Goal: Communication & Community: Participate in discussion

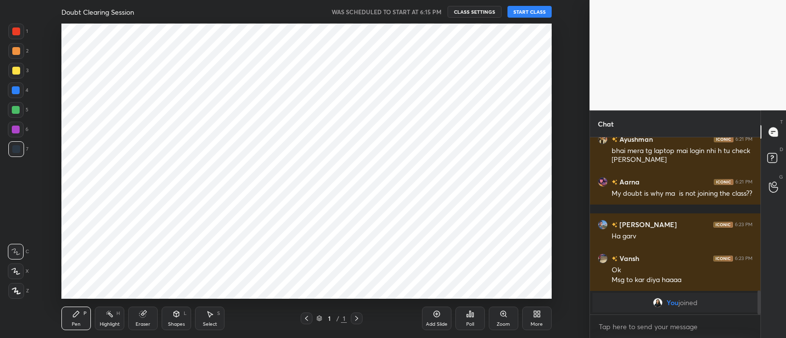
scroll to position [48820, 48545]
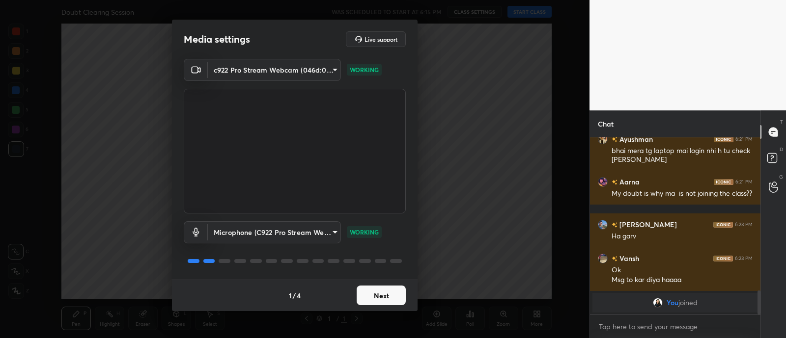
click at [392, 293] on button "Next" at bounding box center [380, 296] width 49 height 20
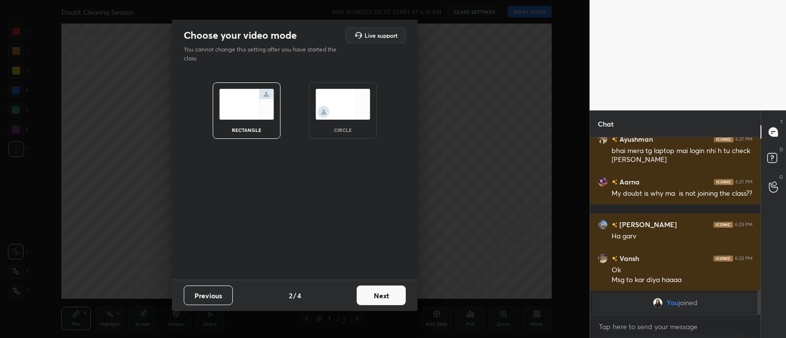
click at [328, 102] on img at bounding box center [342, 104] width 55 height 31
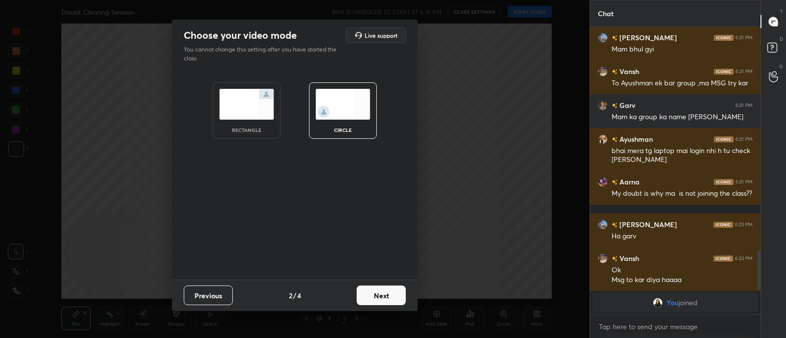
scroll to position [1045, 0]
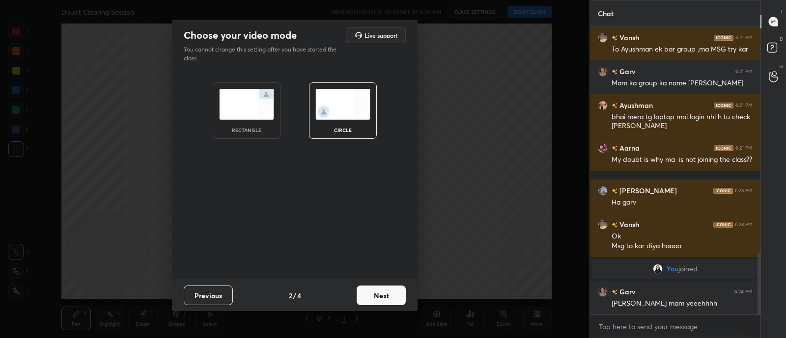
click at [384, 299] on button "Next" at bounding box center [380, 296] width 49 height 20
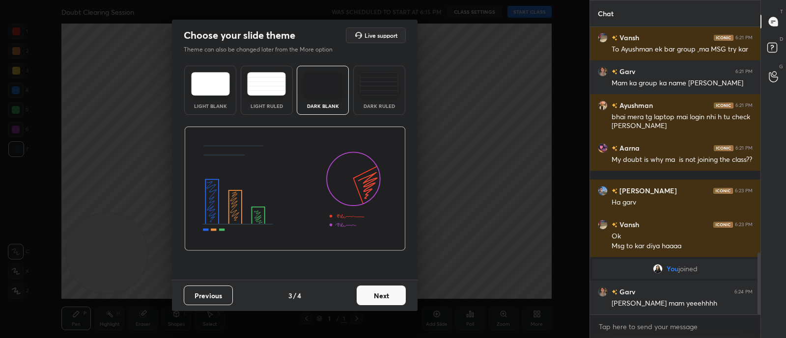
click at [384, 299] on button "Next" at bounding box center [380, 296] width 49 height 20
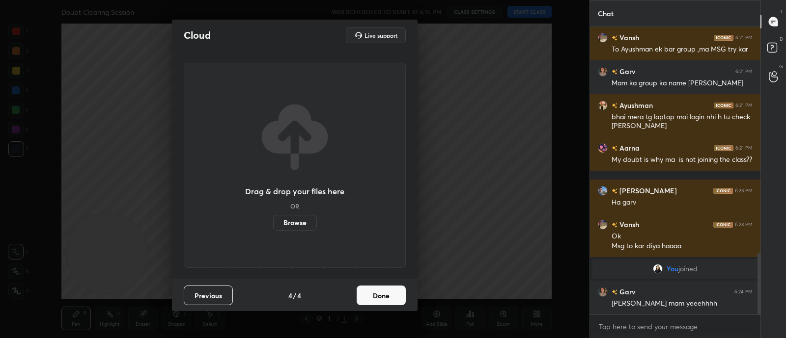
click at [384, 299] on button "Done" at bounding box center [380, 296] width 49 height 20
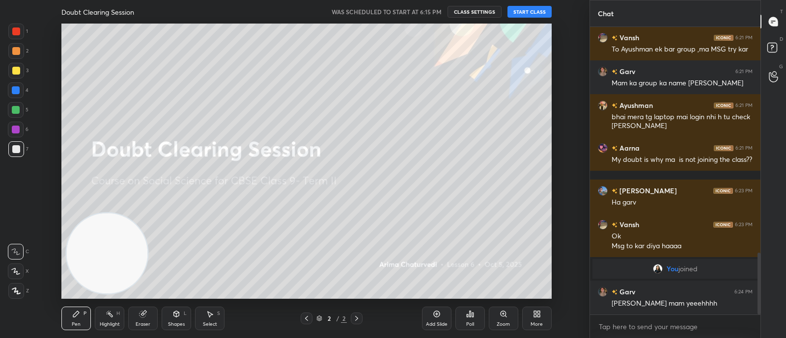
click at [526, 14] on button "START CLASS" at bounding box center [529, 12] width 44 height 12
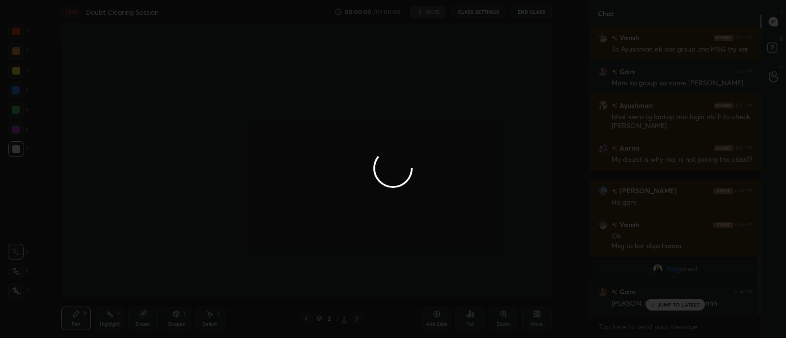
scroll to position [1078, 0]
click at [623, 323] on div at bounding box center [393, 169] width 786 height 338
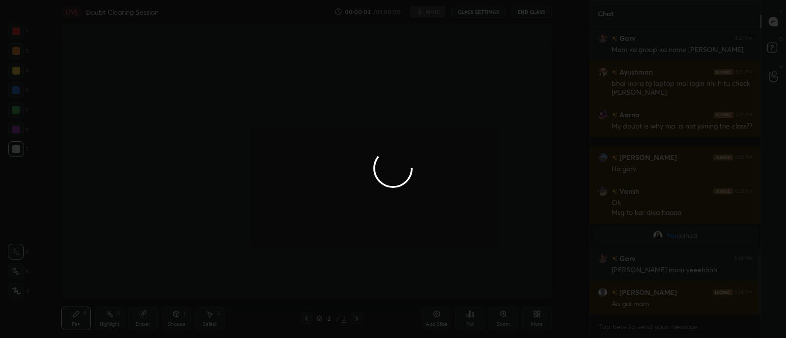
scroll to position [1102, 0]
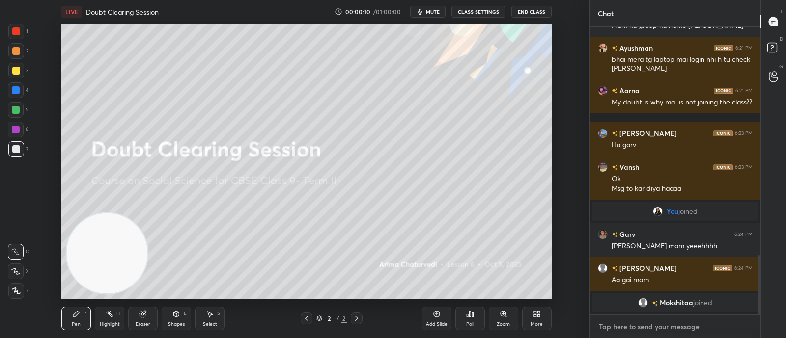
type textarea "x"
click at [604, 323] on textarea at bounding box center [674, 327] width 155 height 16
type textarea "n"
type textarea "x"
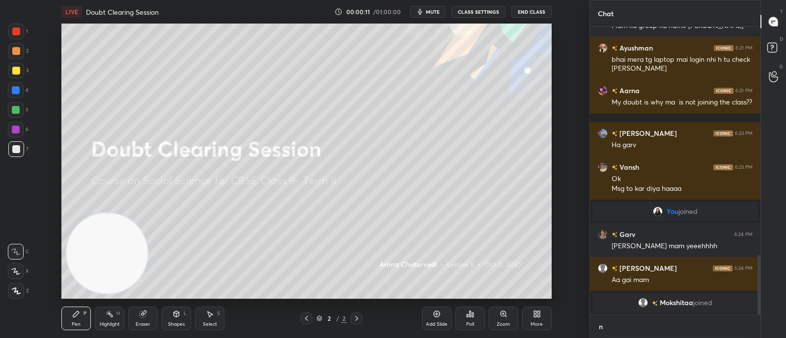
type textarea "no"
type textarea "x"
type textarea "no"
type textarea "x"
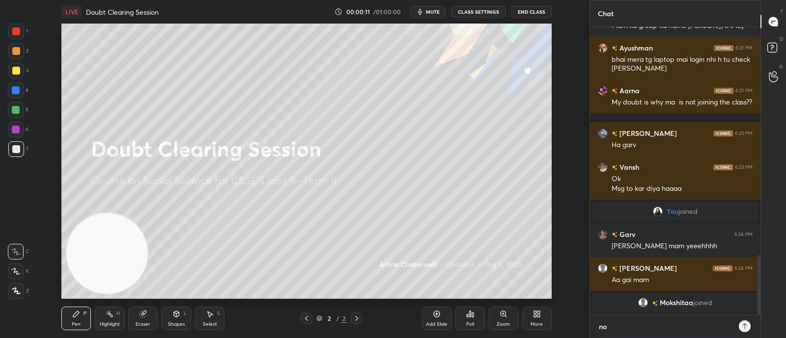
type textarea "no c"
type textarea "x"
type textarea "no cl"
type textarea "x"
type textarea "no cla"
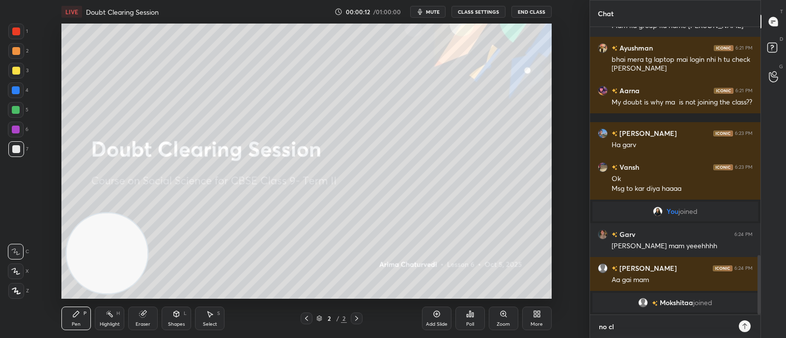
type textarea "x"
type textarea "no clas"
type textarea "x"
type textarea "no class"
type textarea "x"
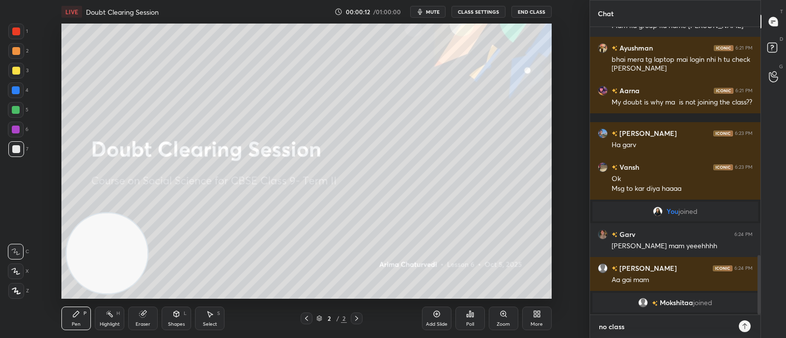
type textarea "no class"
type textarea "x"
type textarea "no class t"
type textarea "x"
type textarea "no class to"
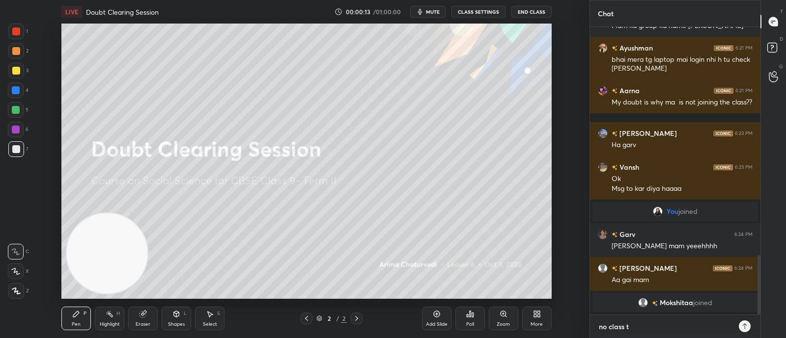
type textarea "x"
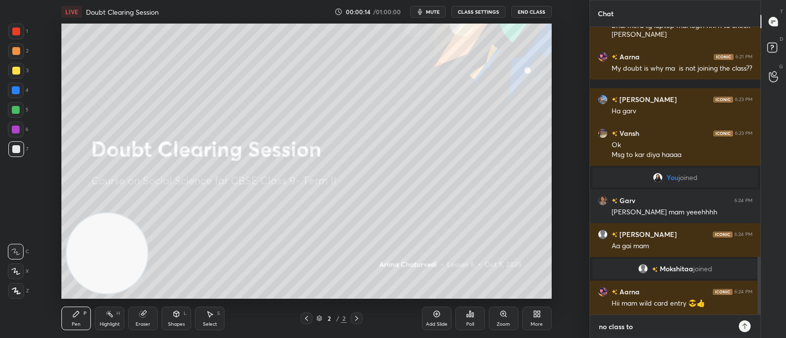
type textarea "no class tod"
type textarea "x"
type textarea "no class toda"
type textarea "x"
type textarea "no class today"
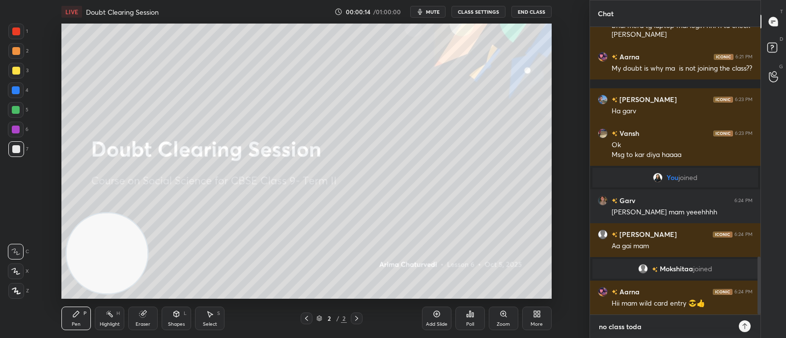
type textarea "x"
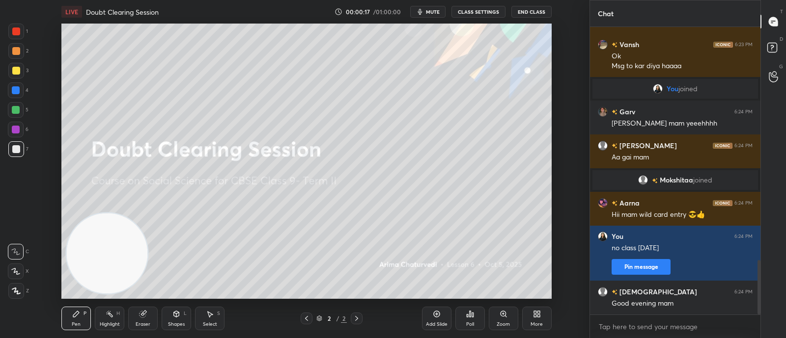
click at [432, 10] on span "mute" at bounding box center [433, 11] width 14 height 7
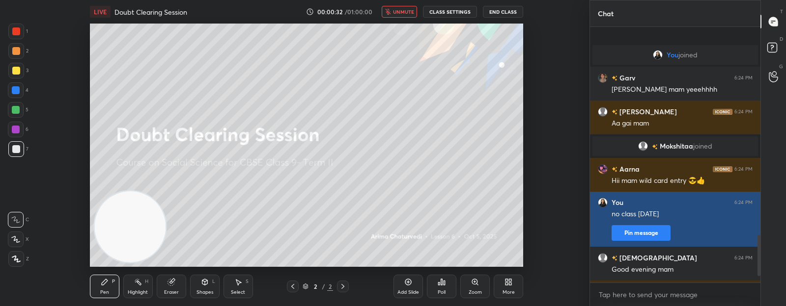
scroll to position [1325, 0]
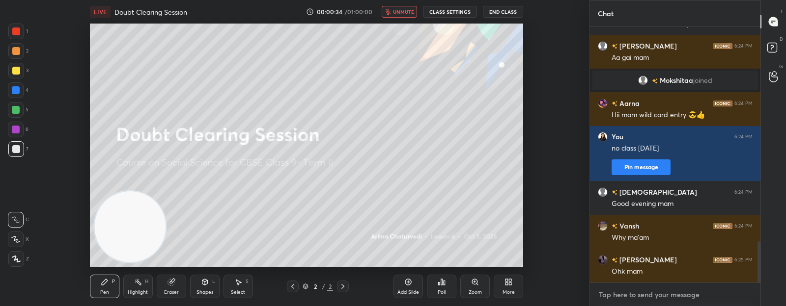
type textarea "x"
click at [635, 297] on textarea at bounding box center [674, 295] width 155 height 16
type textarea "s"
type textarea "x"
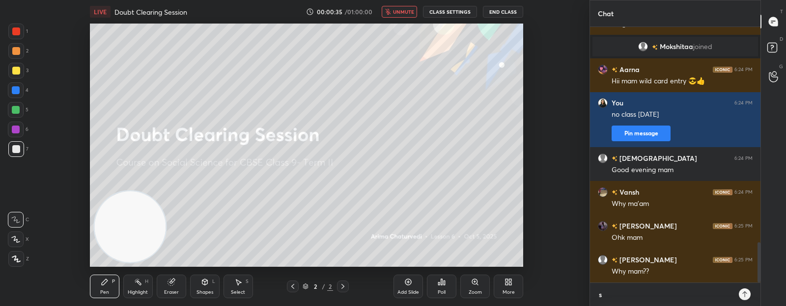
type textarea "so"
type textarea "x"
type textarea "sor"
type textarea "x"
type textarea "sorr"
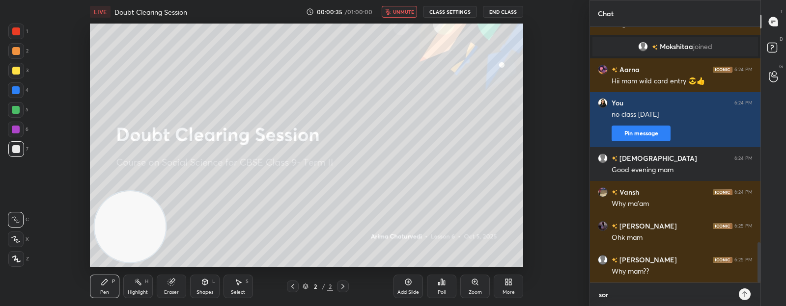
type textarea "x"
type textarea "sorry"
type textarea "x"
type textarea "sorry"
type textarea "x"
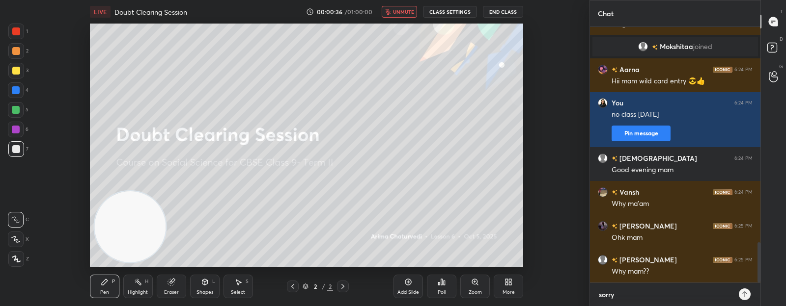
type textarea "sorry i"
type textarea "x"
type textarea "sorry i"
type textarea "x"
type textarea "sorry i k"
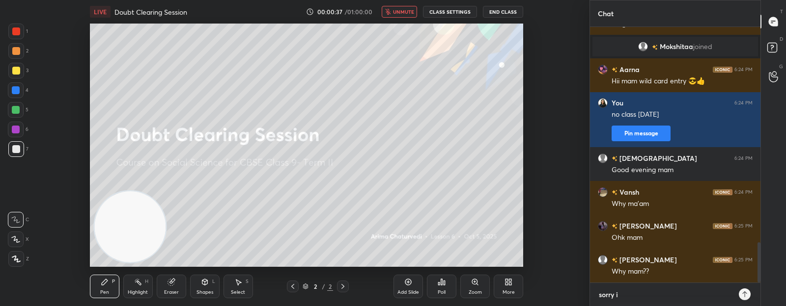
type textarea "x"
type textarea "sorry i ke"
type textarea "x"
type textarea "sorry i kep"
type textarea "x"
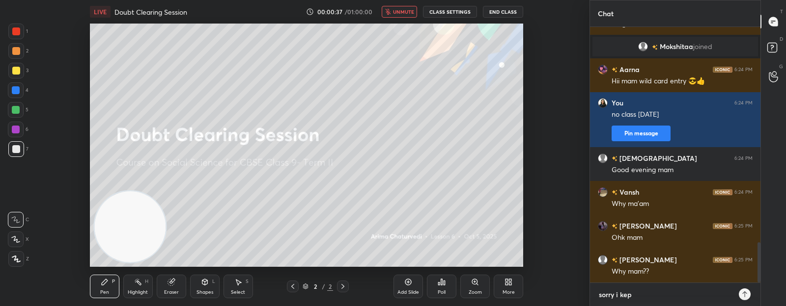
type textarea "sorry i kept"
type textarea "x"
type textarea "sorry i kept"
type textarea "x"
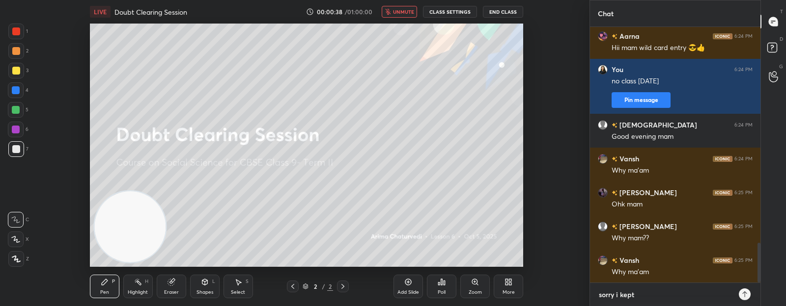
type textarea "sorry i kept y"
type textarea "x"
type textarea "sorry i kept yo"
type textarea "x"
type textarea "sorry i kept you"
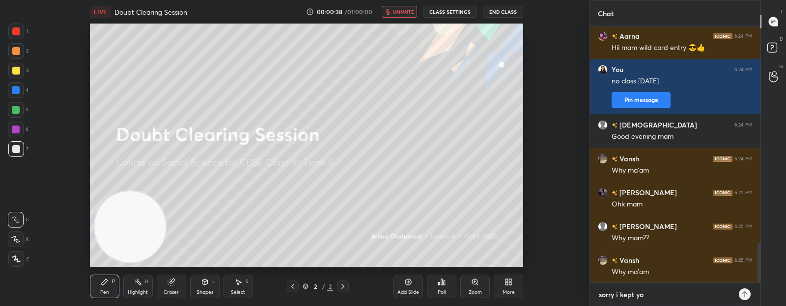
type textarea "x"
type textarea "sorry i kept you"
type textarea "x"
type textarea "sorry i kept you w"
type textarea "x"
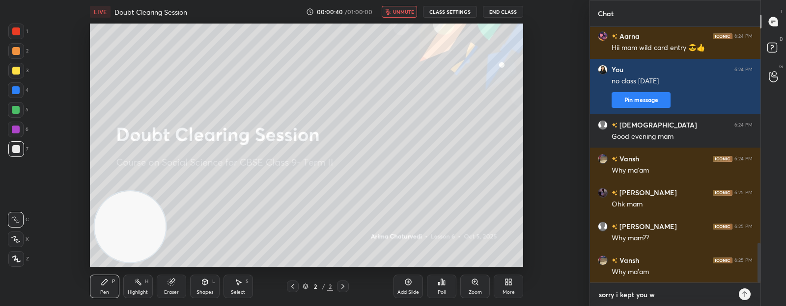
type textarea "sorry i kept you wa"
type textarea "x"
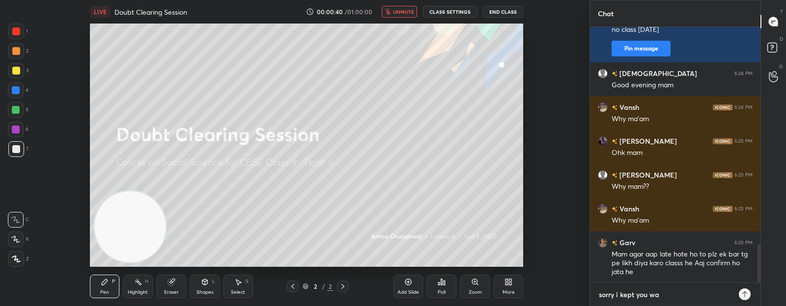
type textarea "sorry i kept you wai"
type textarea "x"
type textarea "sorry i kept you wait"
type textarea "x"
type textarea "sorry i kept you waiti"
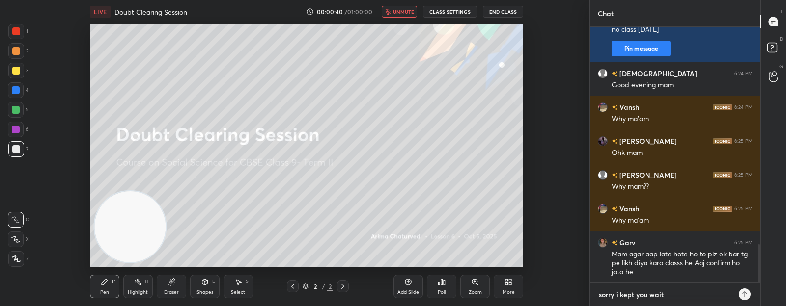
type textarea "x"
type textarea "sorry i kept you waitin"
type textarea "x"
type textarea "sorry i kept you waiting"
type textarea "x"
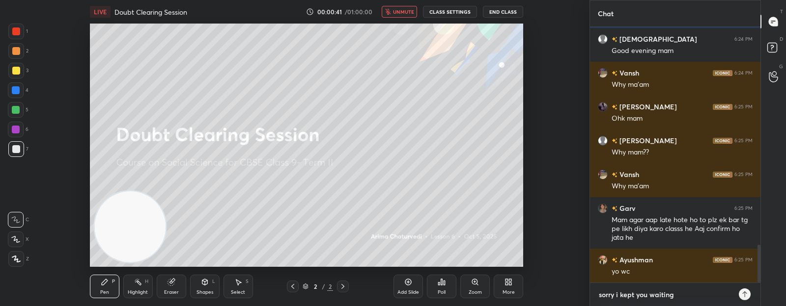
type textarea "sorry i kept you waiting,"
type textarea "x"
type textarea "sorry i kept you waiting,"
type textarea "x"
type textarea "sorry i kept you waiting, i"
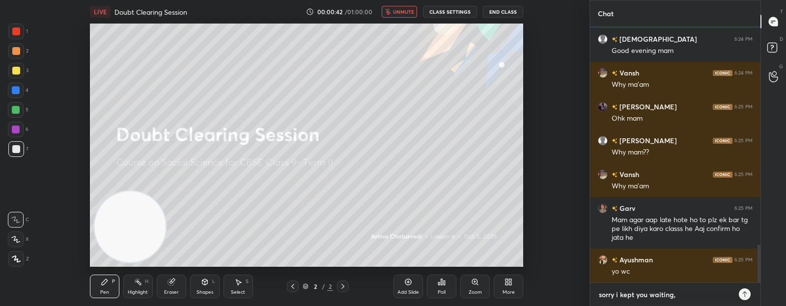
type textarea "x"
type textarea "sorry i kept you waiting, im"
type textarea "x"
type textarea "sorry i kept you waiting, im"
type textarea "x"
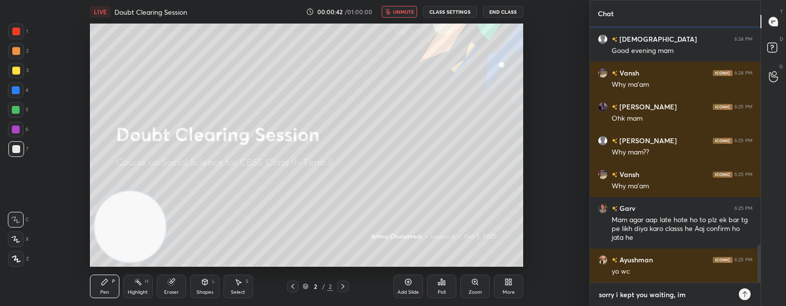
type textarea "sorry i kept you waiting, im m"
type textarea "x"
type textarea "sorry i kept you waiting, im"
type textarea "x"
type textarea "sorry i kept you waiting, im o"
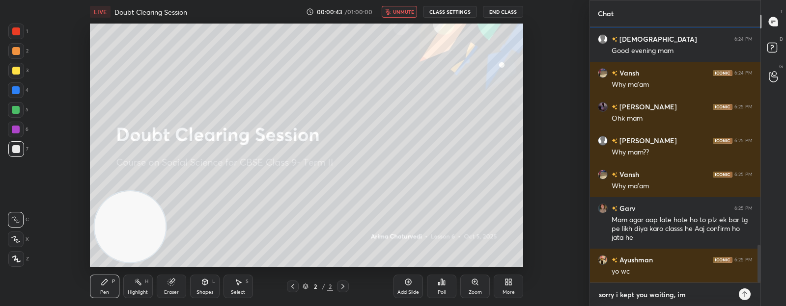
type textarea "x"
type textarea "sorry i kept you waiting, im ou"
type textarea "x"
type textarea "sorry i kept you waiting, im out"
type textarea "x"
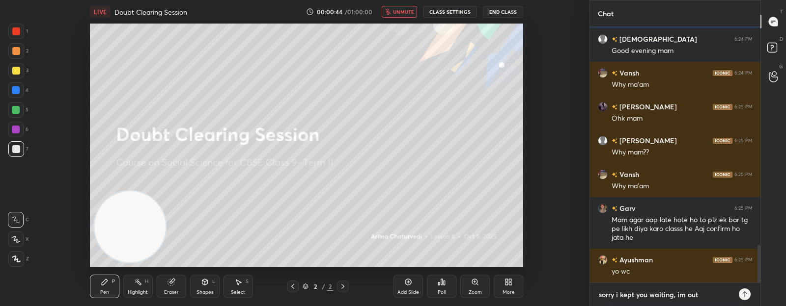
type textarea "sorry i kept you waiting, im out,"
type textarea "x"
type textarea "sorry i kept you waiting, im out,"
type textarea "x"
type textarea "sorry i kept you waiting, im out, i"
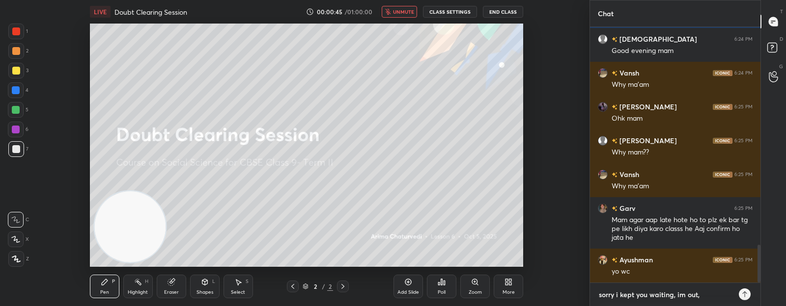
type textarea "x"
type textarea "sorry i kept you waiting, im out, i"
type textarea "x"
type textarea "sorry i kept you waiting, im out, i c"
type textarea "x"
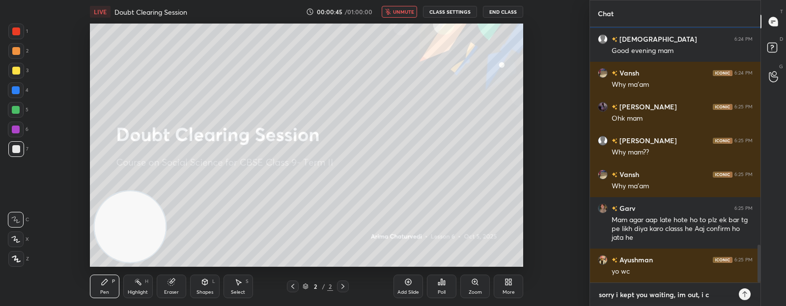
type textarea "sorry i kept you waiting, im out, i ca"
type textarea "x"
type textarea "sorry i kept you waiting, im out, i can"
type textarea "x"
type textarea "sorry i kept you waiting, im out, i cans"
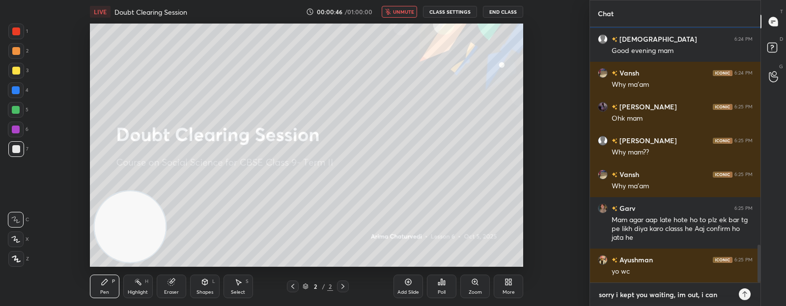
type textarea "x"
type textarea "sorry i kept you waiting, im out, i canst"
type textarea "x"
type textarea "sorry i kept you waiting, im out, i canst"
type textarea "x"
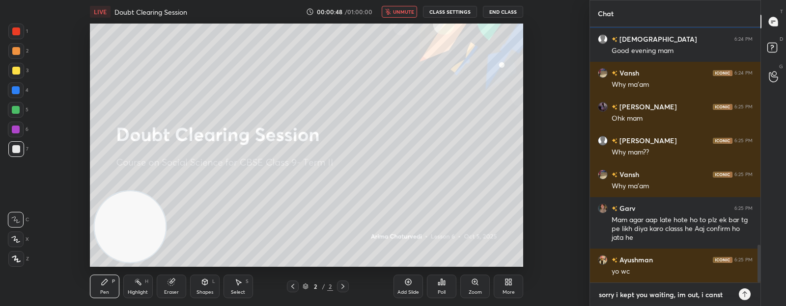
type textarea "sorry i kept you waiting, im out, i canst"
type textarea "x"
type textarea "sorry i kept you waiting, im out, i cans"
type textarea "x"
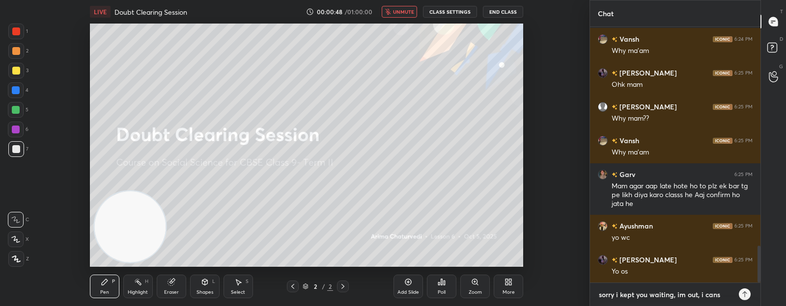
type textarea "sorry i kept you waiting, im out, i can"
type textarea "x"
type textarea "sorry i kept you waiting, im out, i ca"
type textarea "x"
type textarea "sorry i kept you waiting, im out, i c"
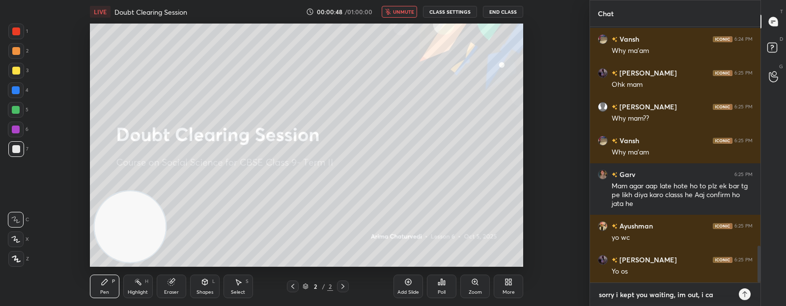
type textarea "x"
type textarea "sorry i kept you waiting, im out, i"
type textarea "x"
type textarea "sorry i kept you waiting, im out, i"
type textarea "x"
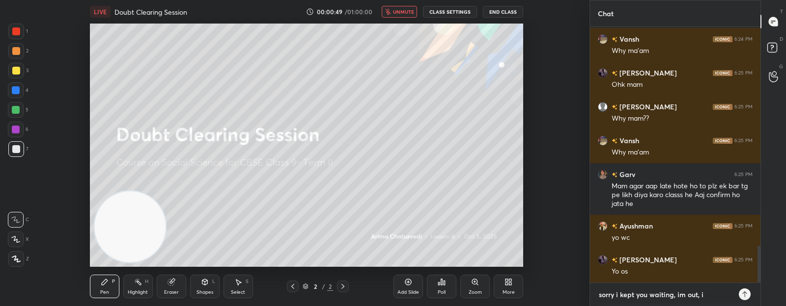
type textarea "sorry i kept you waiting, im out,"
type textarea "x"
type textarea "sorry i kept you waiting, im out,"
type textarea "x"
type textarea "sorry i kept you waiting, im out"
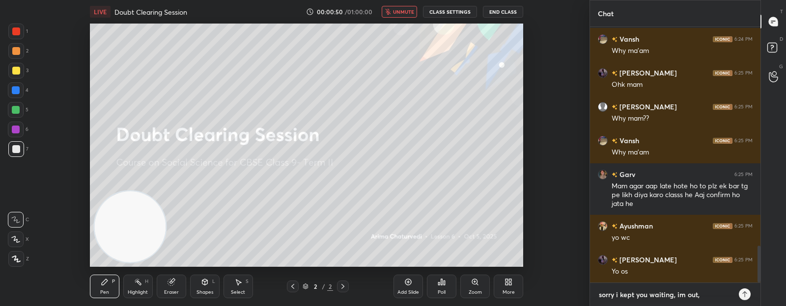
type textarea "x"
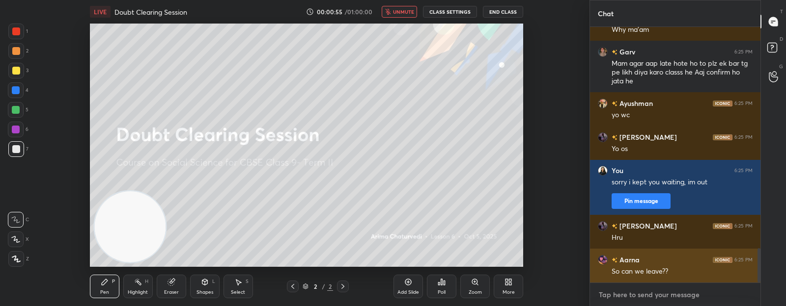
type textarea "y"
type textarea "x"
type textarea "ys"
type textarea "x"
type textarea "ys"
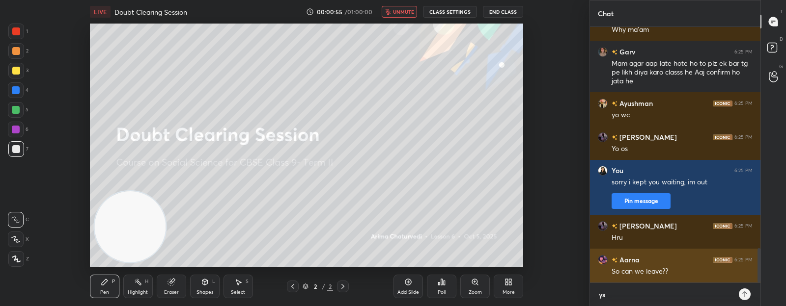
type textarea "x"
type textarea "ys p"
type textarea "x"
type textarea "ys"
type textarea "x"
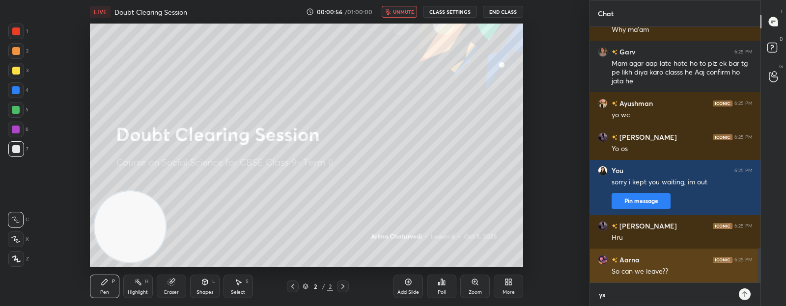
type textarea "ys"
type textarea "x"
type textarea "yse"
type textarea "x"
type textarea "ys"
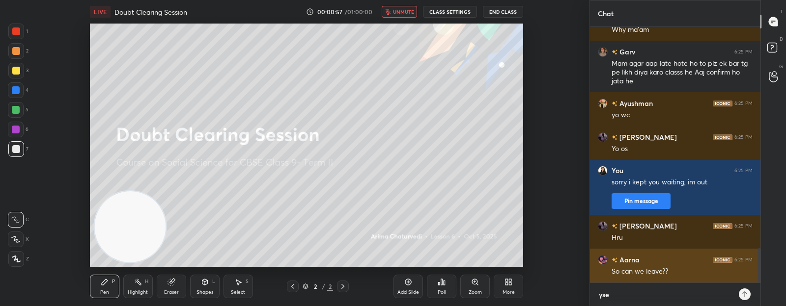
type textarea "x"
type textarea "y"
type textarea "x"
type textarea "ye"
type textarea "x"
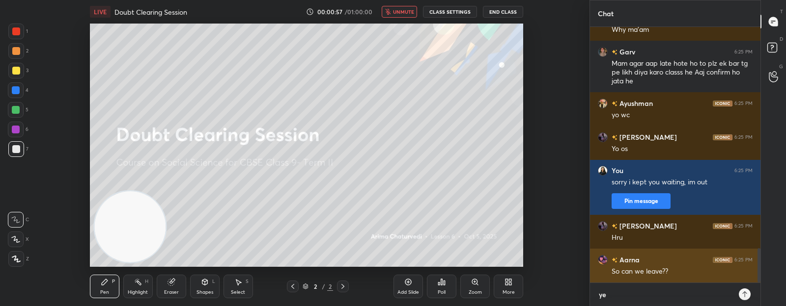
type textarea "yes"
type textarea "x"
type textarea "yes"
type textarea "x"
type textarea "yes p"
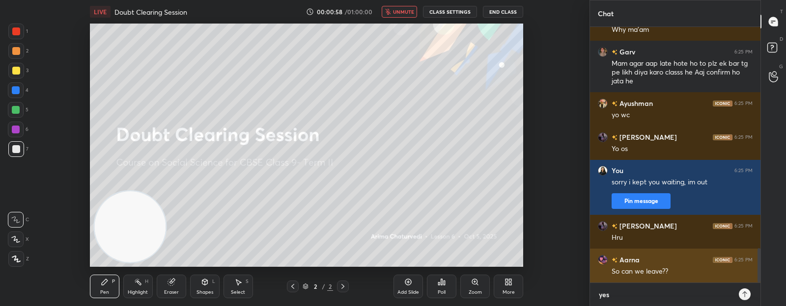
type textarea "x"
type textarea "yes pl"
type textarea "x"
type textarea "yes ple"
type textarea "x"
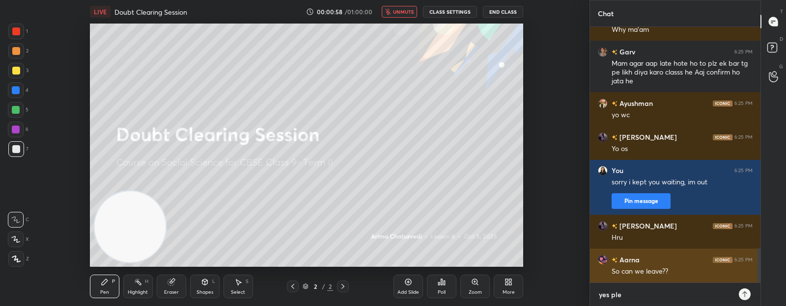
type textarea "yes plea"
type textarea "x"
type textarea "yes pleas"
type textarea "x"
type textarea "yes please"
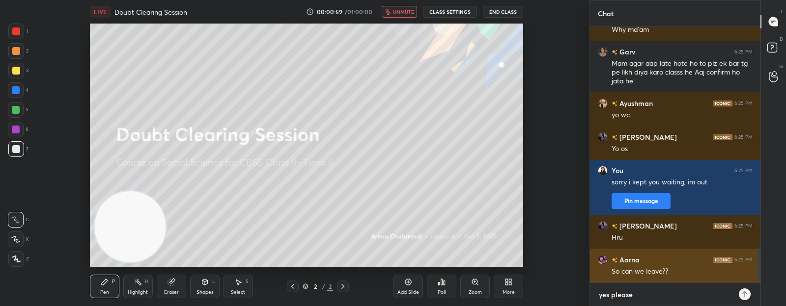
type textarea "x"
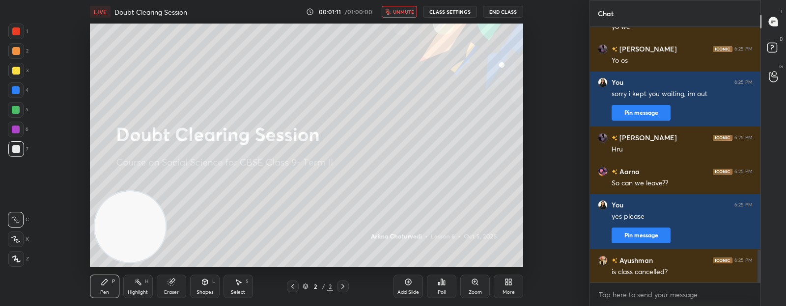
click at [14, 188] on div "1 2 3 4 5 6 7 C X Z C X Z E E Erase all H H" at bounding box center [15, 146] width 31 height 244
type textarea "x"
click at [616, 296] on textarea at bounding box center [674, 295] width 155 height 16
type textarea "y"
type textarea "x"
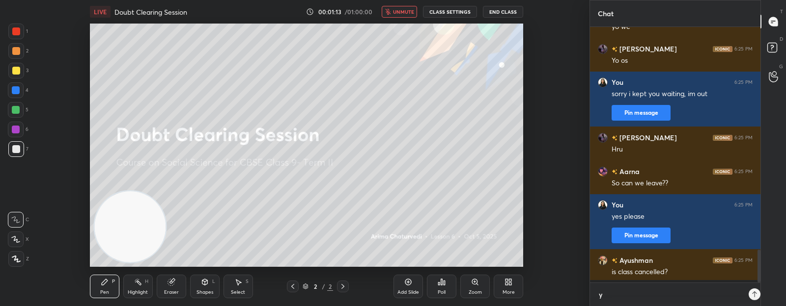
type textarea "ye"
type textarea "x"
type textarea "yes"
type textarea "x"
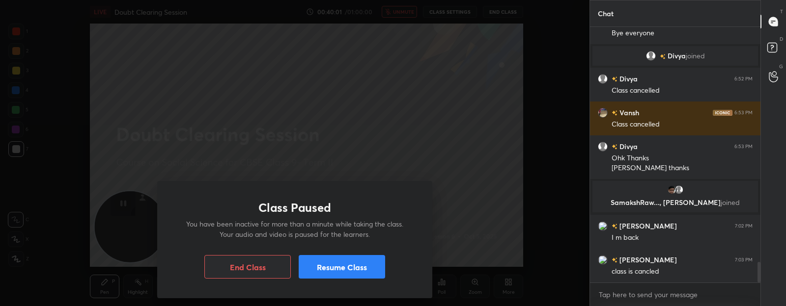
scroll to position [2, 3]
click at [337, 269] on button "Resume Class" at bounding box center [341, 267] width 86 height 24
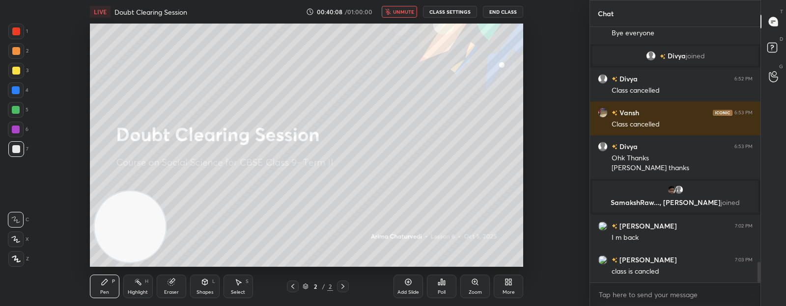
type textarea "x"
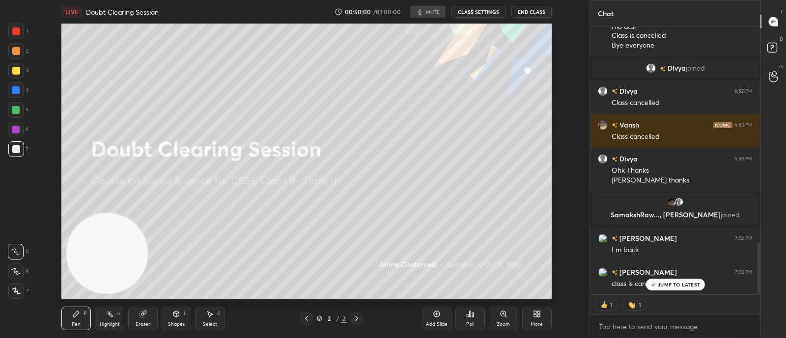
scroll to position [48820, 48545]
click at [528, 12] on button "End Class" at bounding box center [531, 12] width 40 height 12
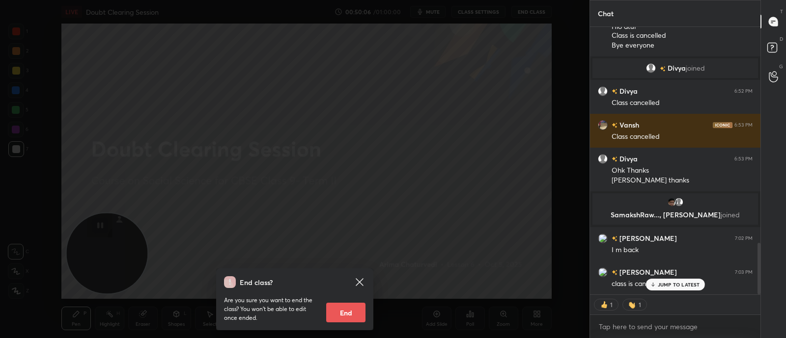
click at [353, 318] on button "End" at bounding box center [345, 313] width 39 height 20
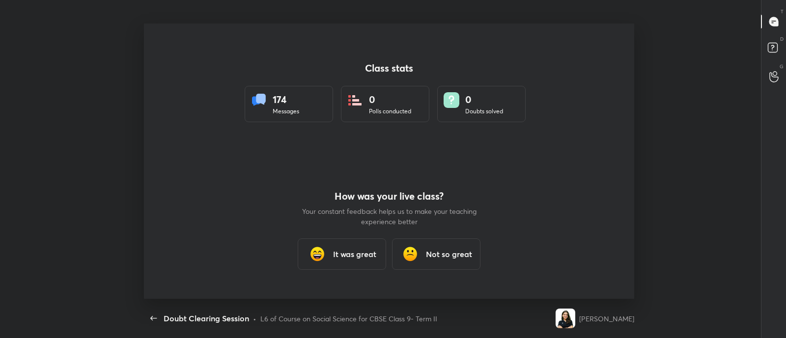
scroll to position [0, 0]
type textarea "x"
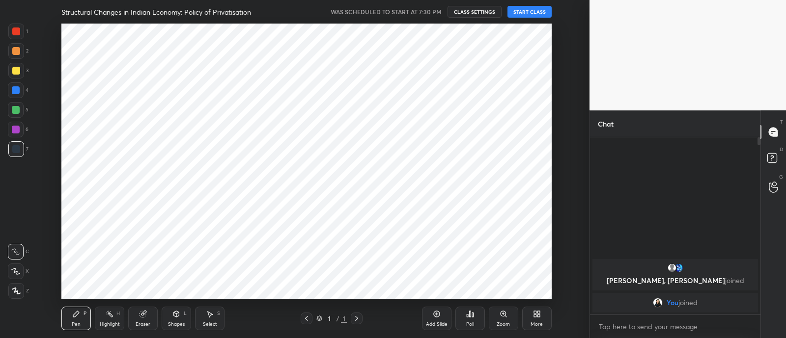
scroll to position [48820, 48545]
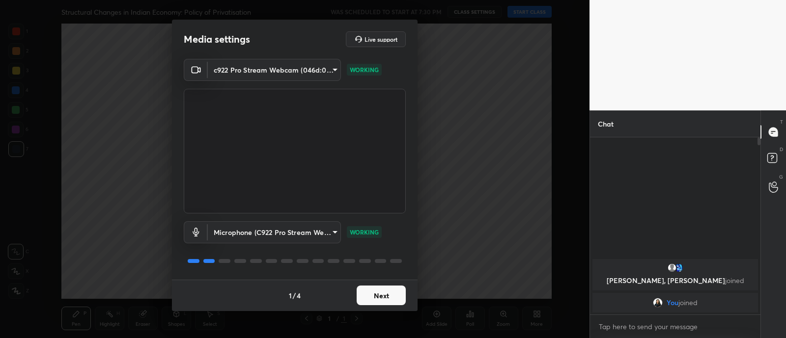
click at [369, 286] on button "Next" at bounding box center [380, 296] width 49 height 20
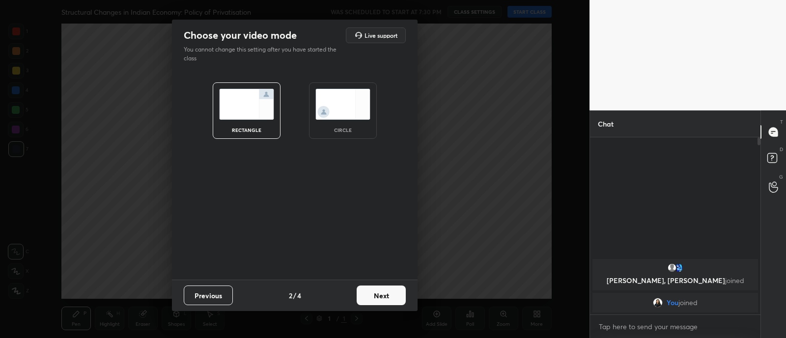
click at [346, 109] on img at bounding box center [342, 104] width 55 height 31
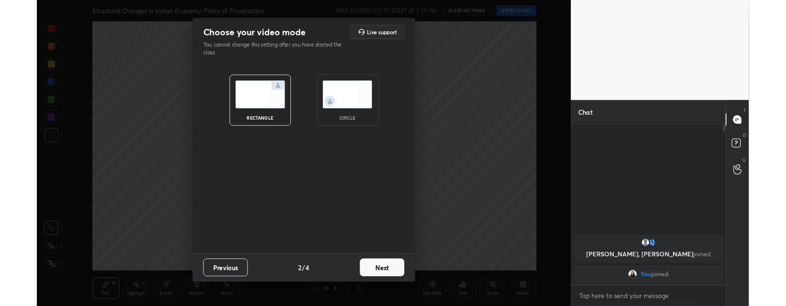
scroll to position [203, 167]
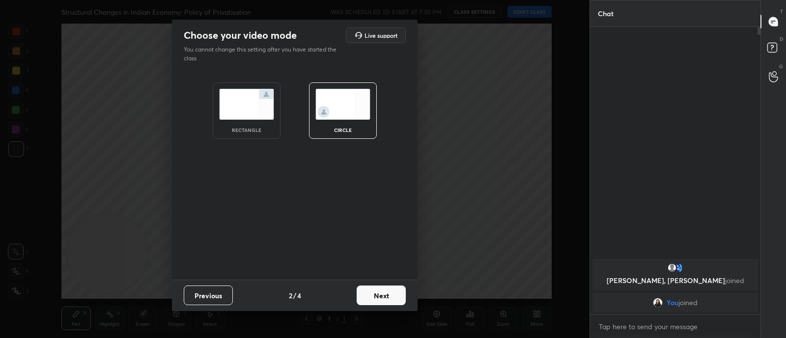
click at [387, 291] on button "Next" at bounding box center [380, 296] width 49 height 20
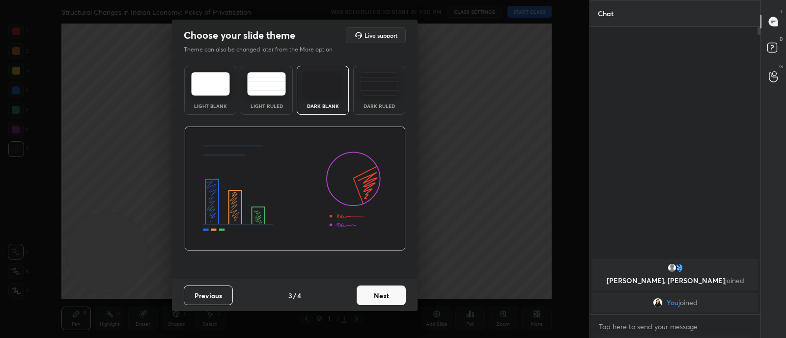
click at [388, 292] on button "Next" at bounding box center [380, 296] width 49 height 20
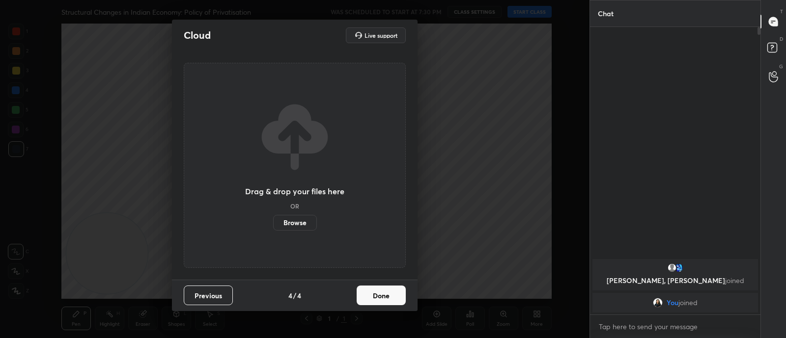
click at [387, 291] on button "Done" at bounding box center [380, 296] width 49 height 20
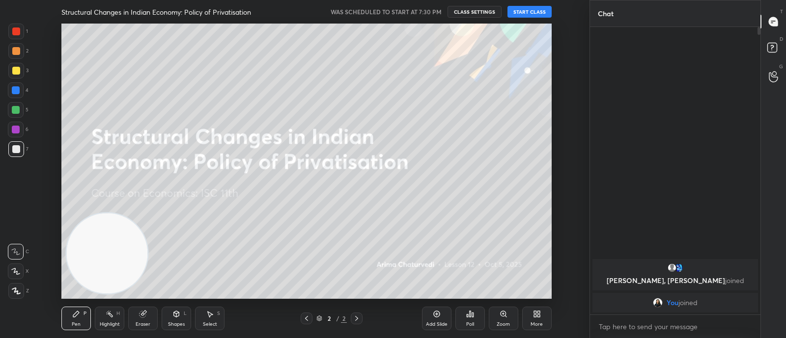
click at [530, 10] on button "START CLASS" at bounding box center [529, 12] width 44 height 12
click at [429, 11] on span "mute" at bounding box center [433, 11] width 14 height 7
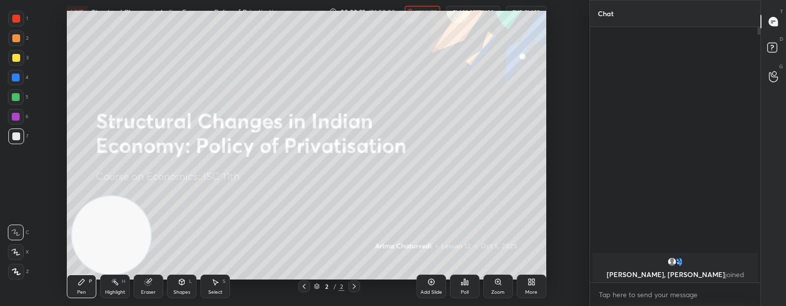
scroll to position [0, 0]
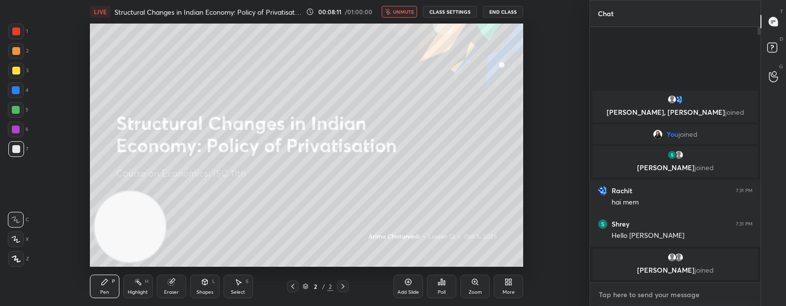
type textarea "x"
click at [665, 291] on textarea at bounding box center [674, 295] width 155 height 16
type textarea "h"
type textarea "x"
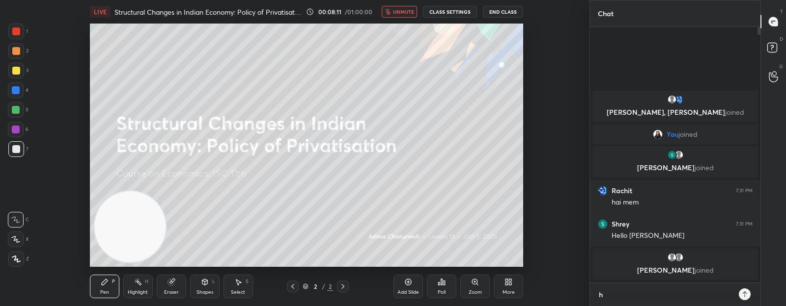
type textarea "hi"
type textarea "x"
type textarea "hie"
type textarea "x"
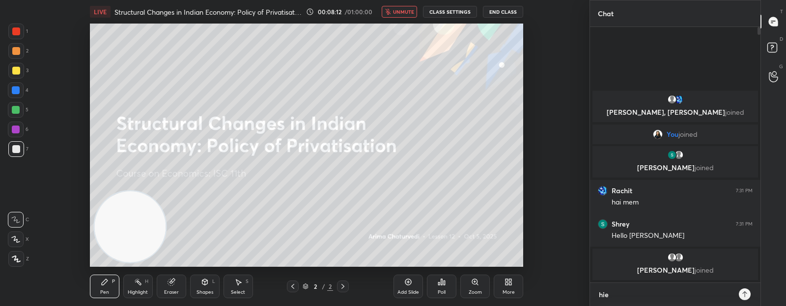
type textarea "hiee"
type textarea "x"
type textarea "hieee"
type textarea "x"
type textarea "hieee,"
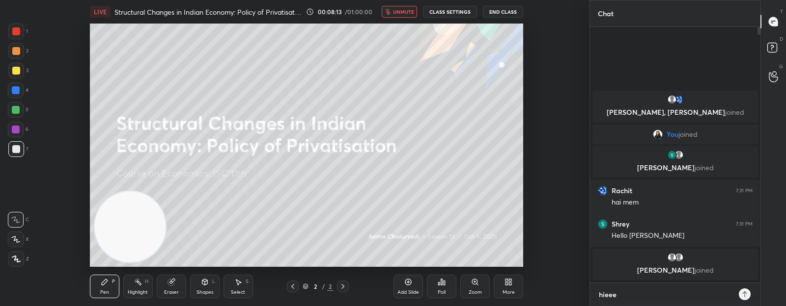
type textarea "x"
type textarea "hieee,"
type textarea "x"
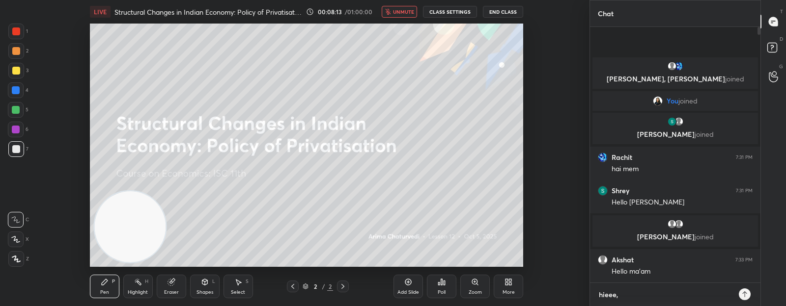
type textarea "hieee, g"
type textarea "x"
type textarea "hieee, gi"
type textarea "x"
type textarea "hieee, gib"
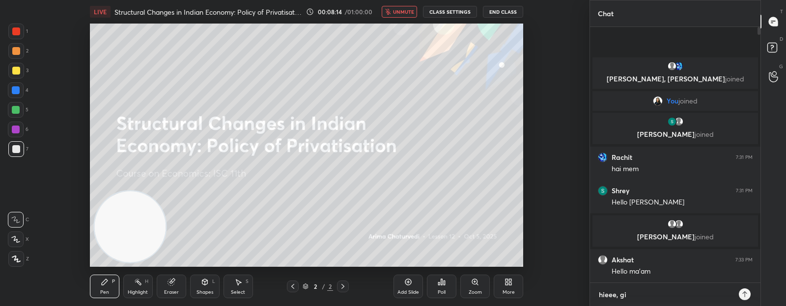
type textarea "x"
type textarea "hieee, gibe"
type textarea "x"
type textarea "hieee, gib"
type textarea "x"
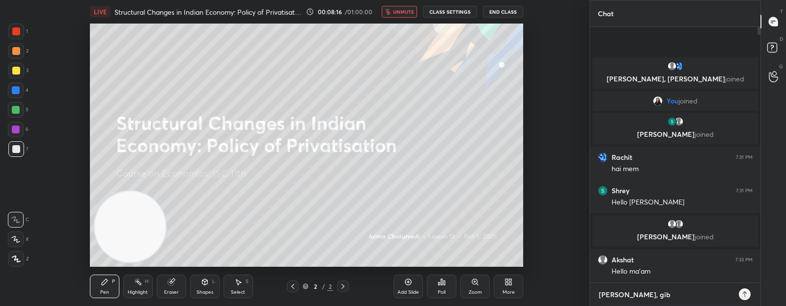
type textarea "hieee, gi"
type textarea "x"
type textarea "hieee, gib"
type textarea "x"
type textarea "hieee, gi"
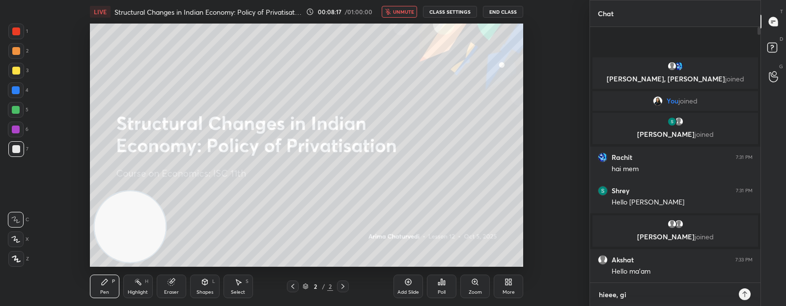
type textarea "x"
type textarea "hieee, giv"
type textarea "x"
type textarea "hieee, give"
type textarea "x"
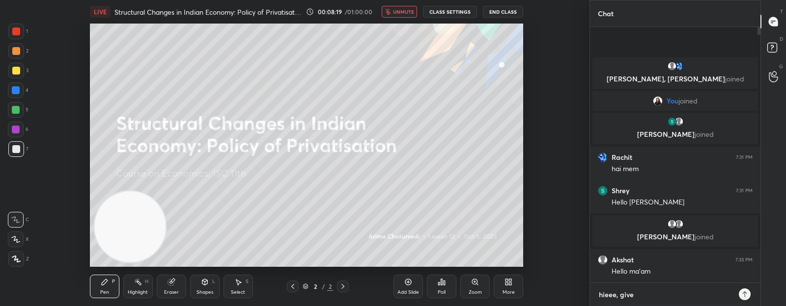
type textarea "hieee, give"
type textarea "x"
type textarea "hieee, give m"
type textarea "x"
type textarea "hieee, give m"
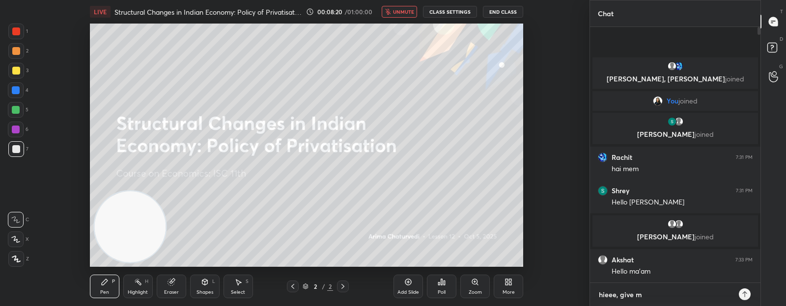
type textarea "x"
type textarea "hieee, give m a"
type textarea "x"
type textarea "hieee, give m a"
type textarea "x"
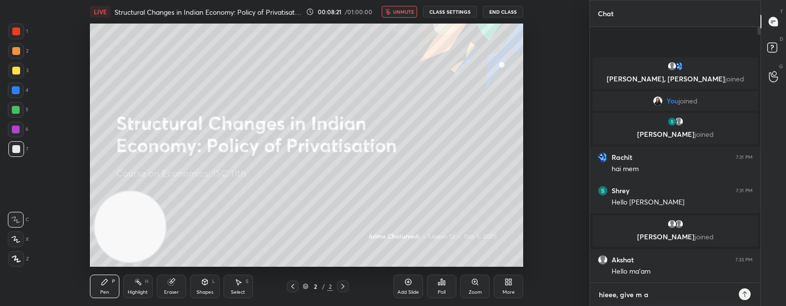
type textarea "hieee, give m a m"
type textarea "x"
type textarea "hieee, give m a mi"
type textarea "x"
type textarea "hieee, give m a min"
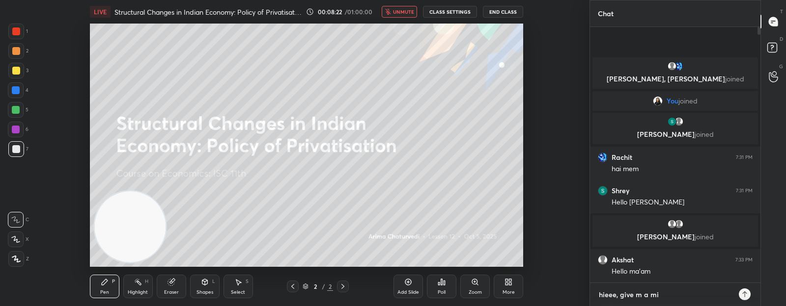
type textarea "x"
type textarea "hieee, give m a minu"
type textarea "x"
type textarea "hieee, give m a minut"
type textarea "x"
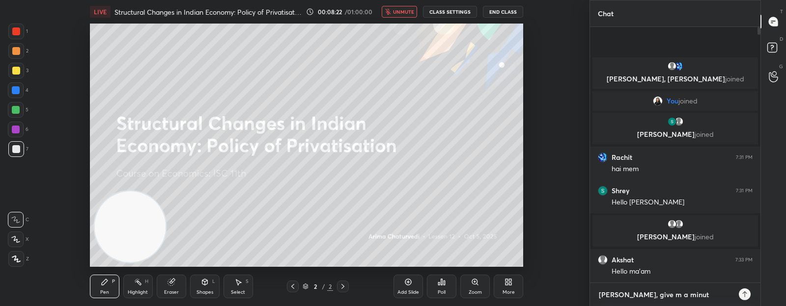
type textarea "hieee, give m a minute"
type textarea "x"
type textarea "hieee, give m a minute"
type textarea "x"
type textarea "hieee, give m a minute o"
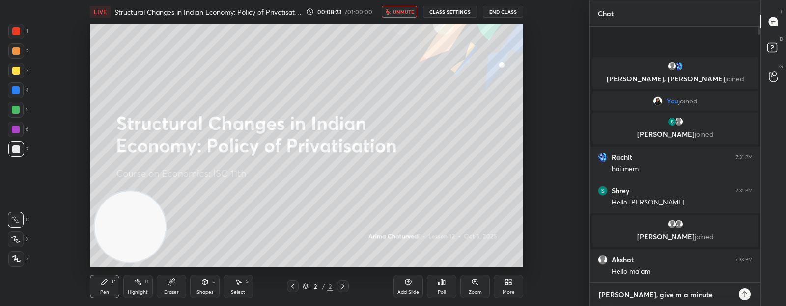
type textarea "x"
type textarea "hieee, give m a minute or"
type textarea "x"
type textarea "hieee, give m a minute or"
type textarea "x"
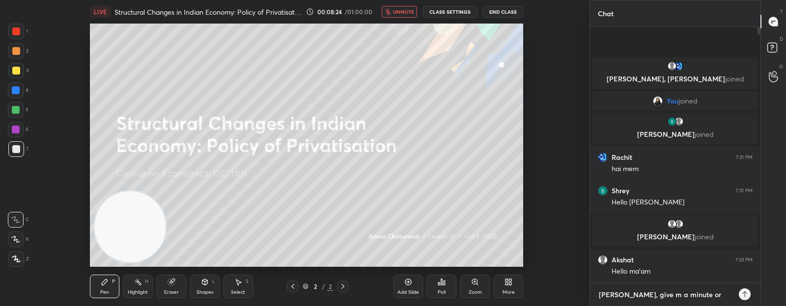
type textarea "hieee, give m a minute or t"
type textarea "x"
type textarea "hieee, give m a minute or tw"
type textarea "x"
type textarea "hieee, give m a minute or two"
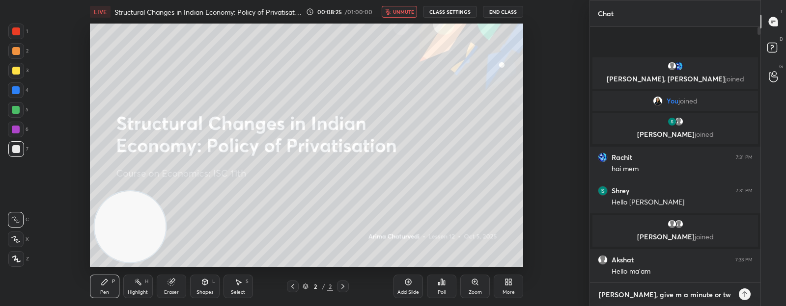
type textarea "x"
type textarea "hieee, give m a minute or two"
type textarea "x"
type textarea "hieee, give m a minute or two p"
type textarea "x"
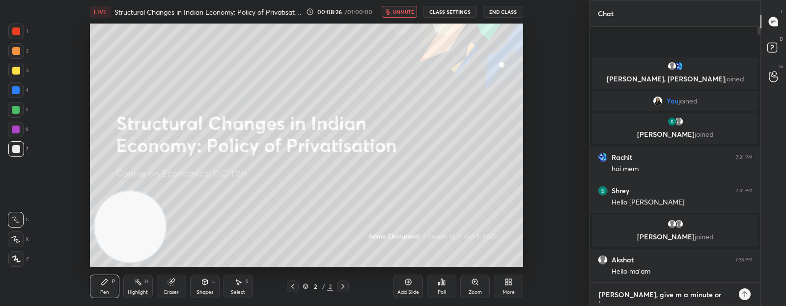
type textarea "hieee, give m a minute or two pl"
type textarea "x"
type textarea "hieee, give m a minute or two ple"
type textarea "x"
type textarea "hieee, give m a minute or two plea"
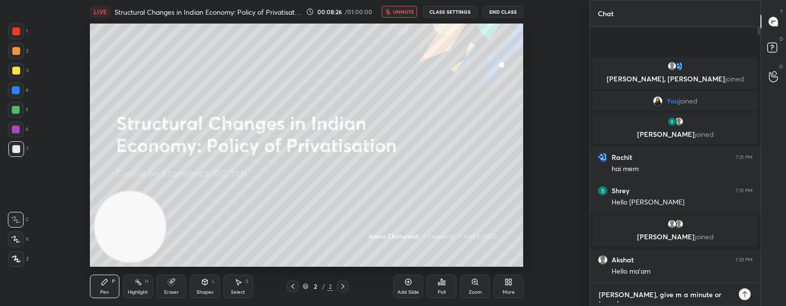
type textarea "x"
type textarea "hieee, give m a minute or two pleas"
type textarea "x"
type textarea "[PERSON_NAME], give m a minute or two please"
type textarea "x"
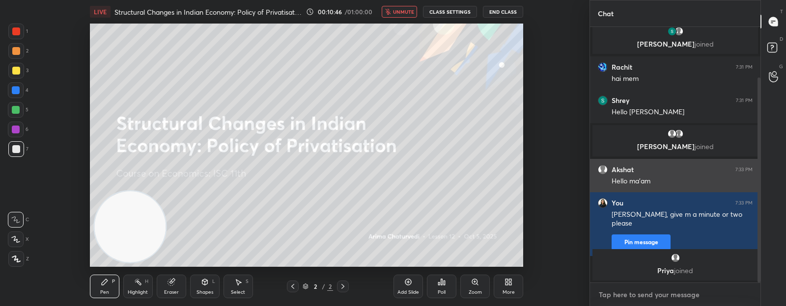
scroll to position [62, 0]
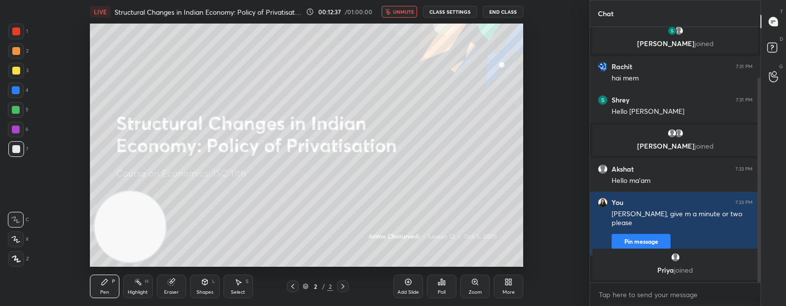
type textarea "x"
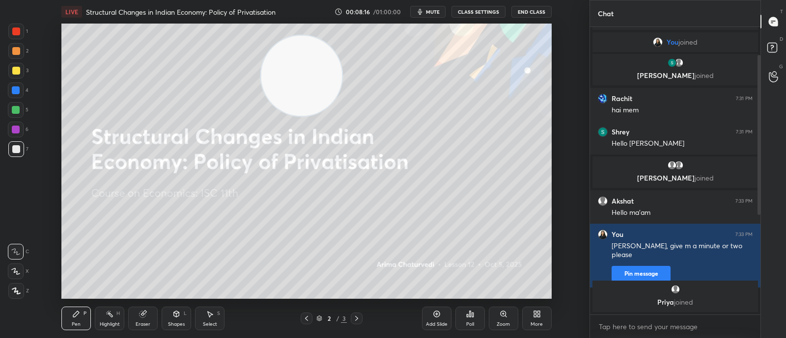
drag, startPoint x: 103, startPoint y: 245, endPoint x: 298, endPoint y: 68, distance: 263.4
click at [298, 68] on video at bounding box center [301, 75] width 81 height 81
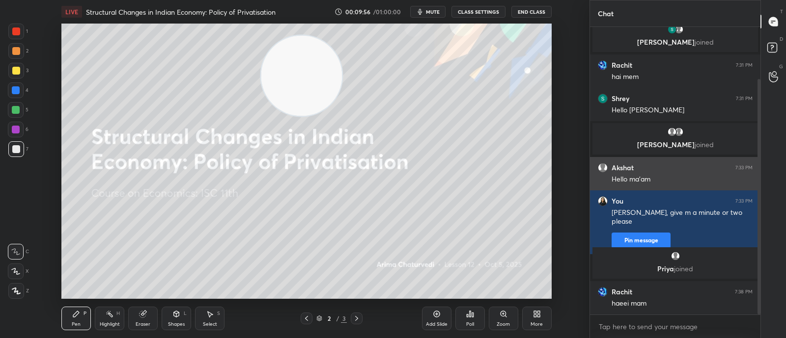
scroll to position [100, 0]
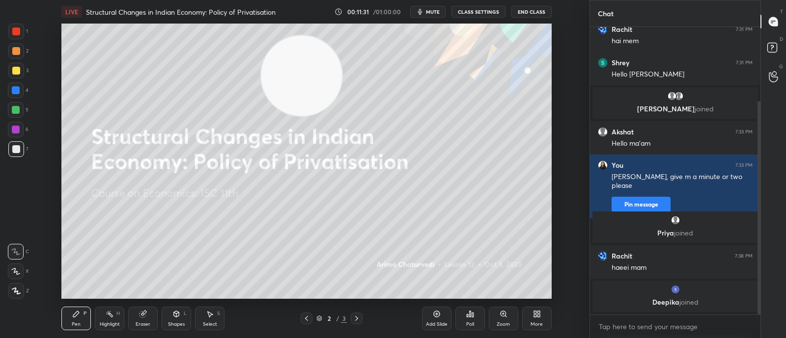
click at [532, 322] on div "More" at bounding box center [536, 324] width 12 height 5
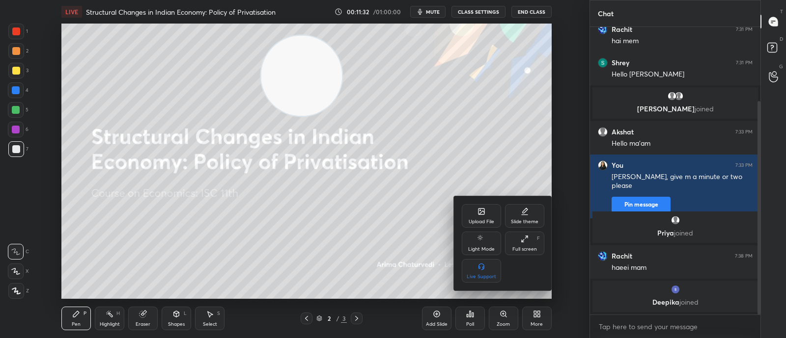
click at [483, 212] on icon at bounding box center [481, 212] width 8 height 8
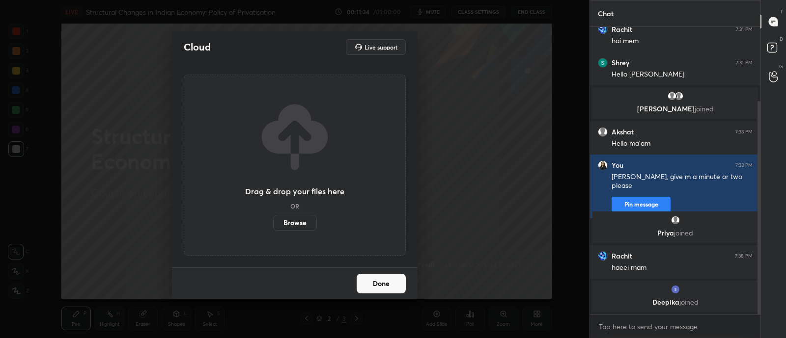
click at [288, 224] on label "Browse" at bounding box center [295, 223] width 44 height 16
click at [273, 224] on input "Browse" at bounding box center [273, 223] width 0 height 16
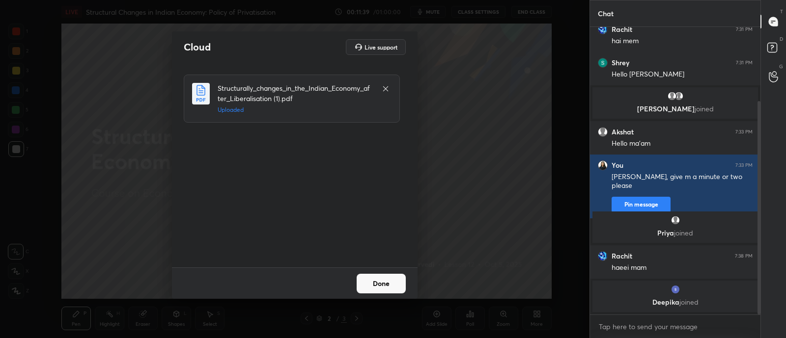
click at [386, 286] on button "Done" at bounding box center [380, 284] width 49 height 20
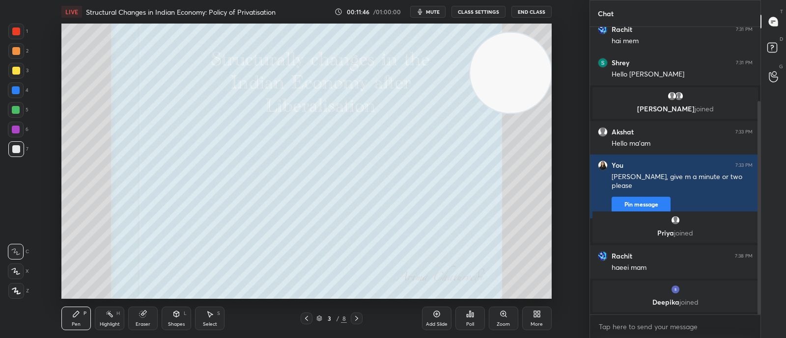
drag, startPoint x: 287, startPoint y: 103, endPoint x: 513, endPoint y: 99, distance: 225.9
click at [513, 99] on video at bounding box center [510, 72] width 81 height 81
click at [18, 51] on div at bounding box center [16, 51] width 8 height 8
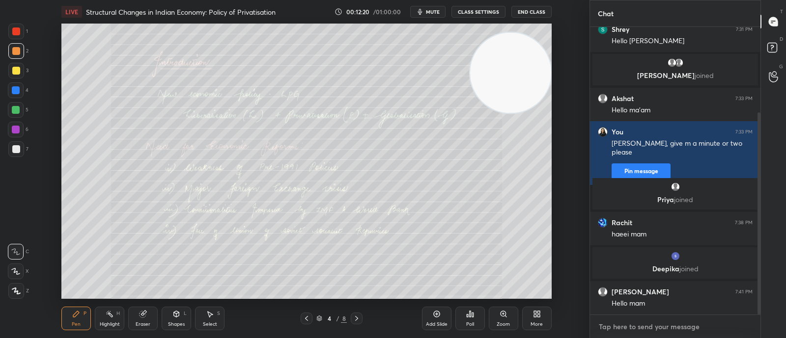
type textarea "x"
click at [605, 320] on textarea at bounding box center [674, 327] width 155 height 16
paste textarea "[URL][DOMAIN_NAME]"
type textarea "[URL][DOMAIN_NAME]"
type textarea "x"
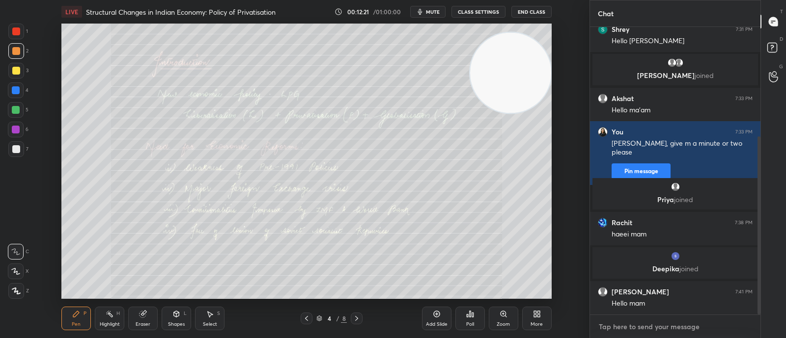
scroll to position [177, 0]
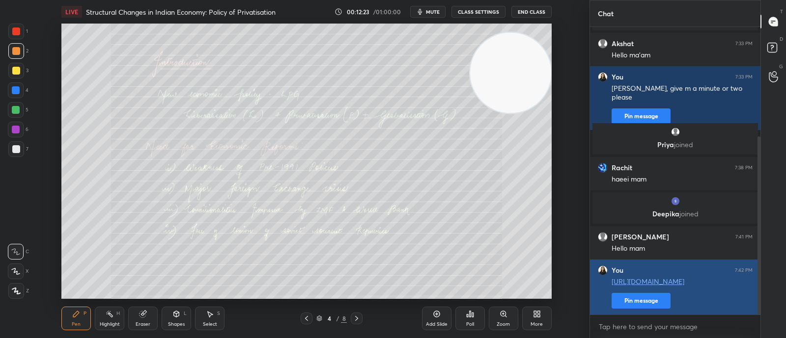
type textarea "x"
click at [619, 302] on button "Pin message" at bounding box center [640, 301] width 59 height 16
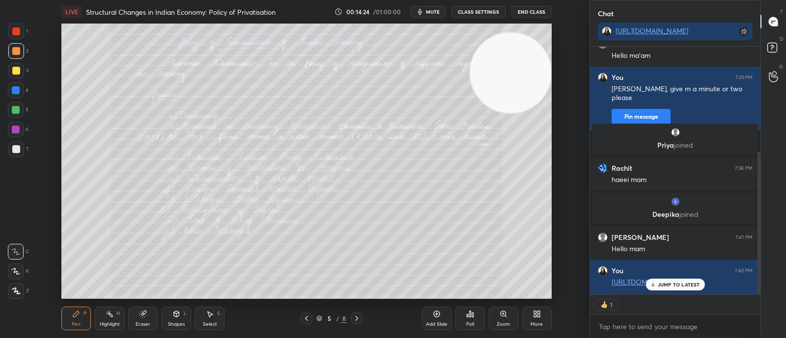
scroll to position [3, 3]
type textarea "x"
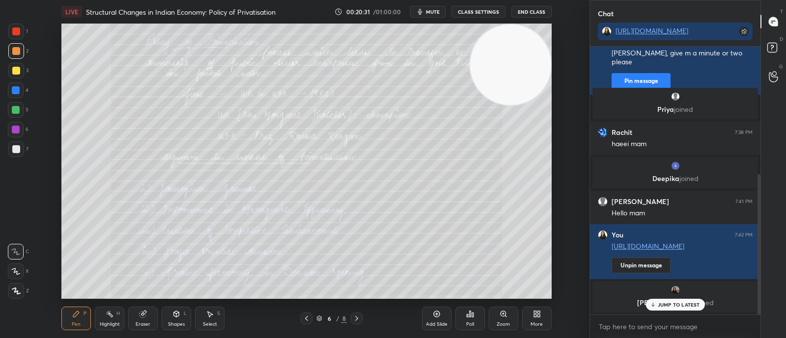
scroll to position [239, 0]
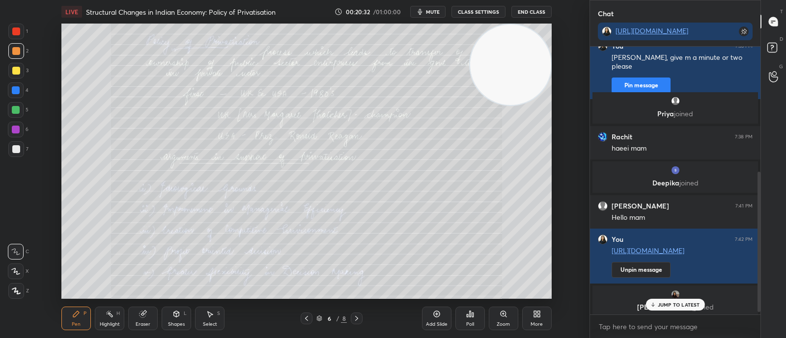
click at [691, 298] on div "grid" at bounding box center [675, 295] width 154 height 10
click at [696, 291] on div "grid" at bounding box center [675, 295] width 154 height 10
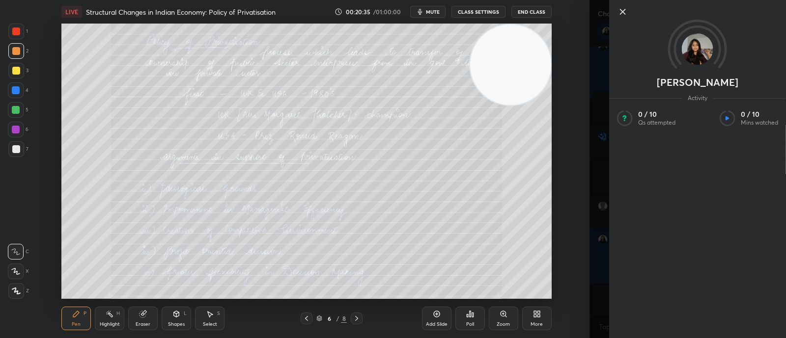
click at [579, 271] on div "Setting up your live class Poll for secs No correct answer Start poll" at bounding box center [306, 161] width 550 height 275
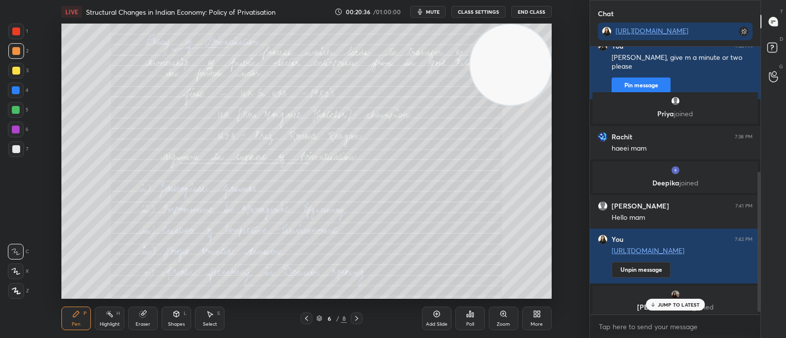
click at [701, 305] on div "JUMP TO LATEST" at bounding box center [674, 305] width 59 height 12
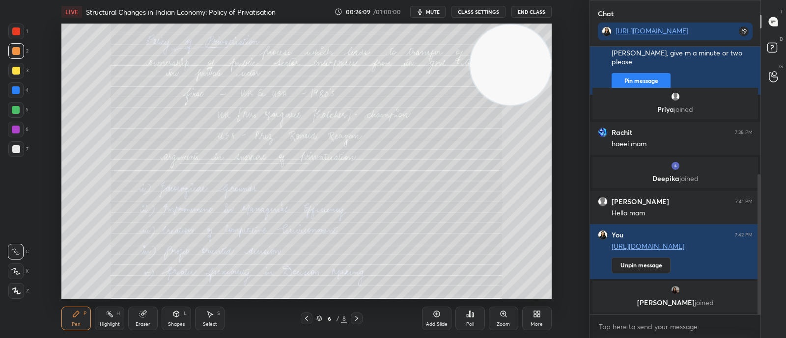
click at [356, 322] on icon at bounding box center [357, 319] width 8 height 8
click at [140, 324] on div "Eraser" at bounding box center [143, 324] width 15 height 5
click at [22, 293] on span "Erase all" at bounding box center [15, 291] width 15 height 7
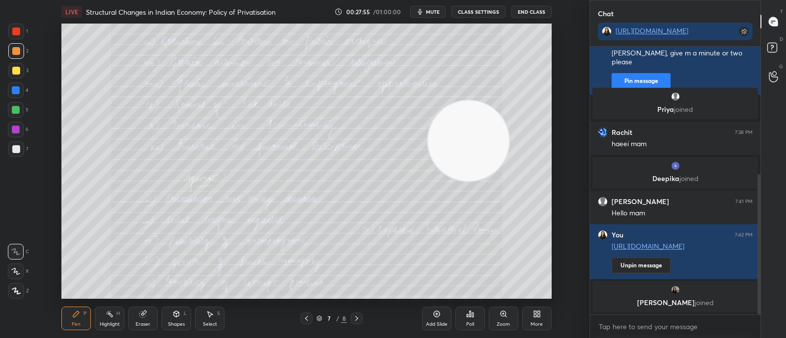
click at [145, 314] on icon at bounding box center [143, 314] width 8 height 8
click at [8, 287] on div "Erase all" at bounding box center [16, 291] width 16 height 16
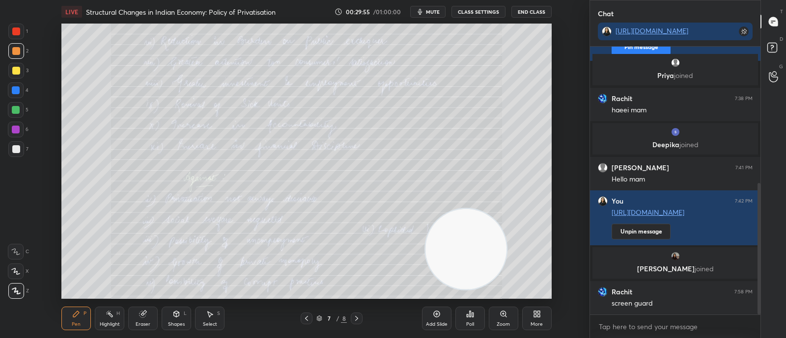
click at [145, 320] on div "Eraser" at bounding box center [142, 319] width 29 height 24
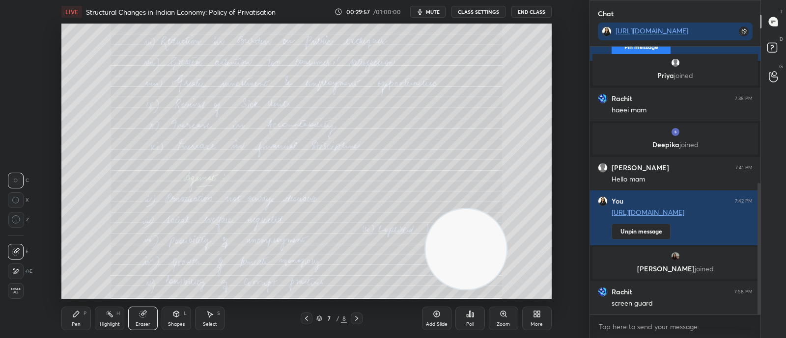
click at [17, 286] on div "Erase all" at bounding box center [16, 291] width 16 height 16
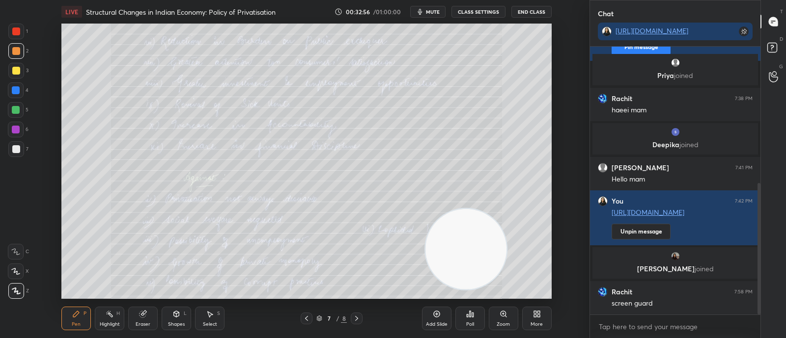
click at [142, 320] on div "Eraser" at bounding box center [142, 319] width 29 height 24
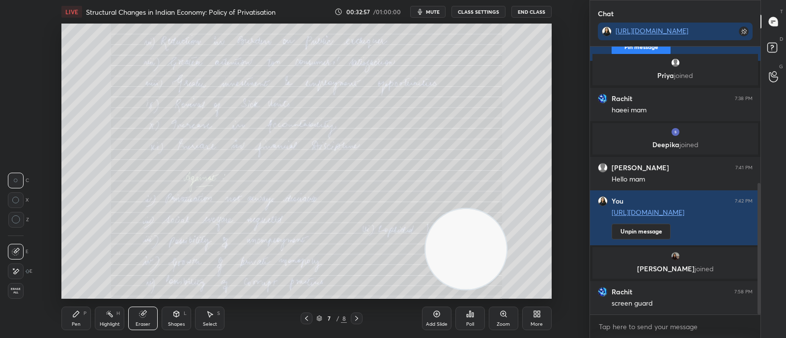
click at [17, 292] on span "Erase all" at bounding box center [15, 291] width 15 height 7
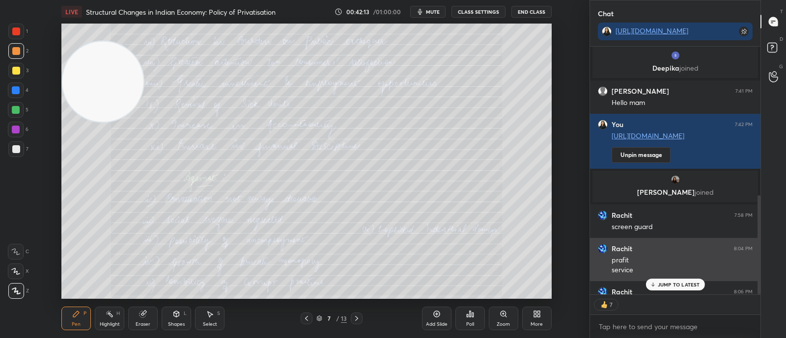
scroll to position [373, 0]
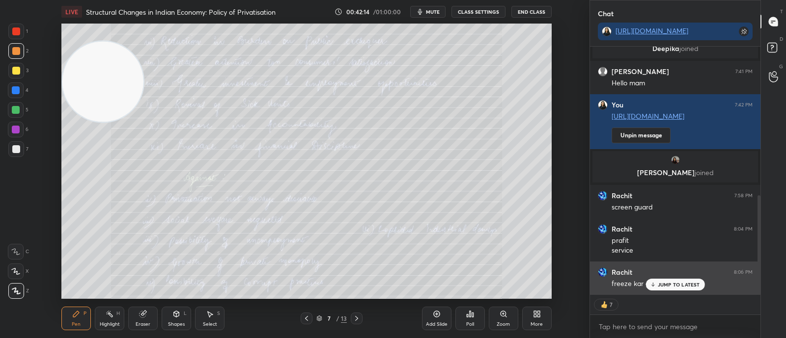
click at [663, 286] on p "JUMP TO LATEST" at bounding box center [678, 285] width 42 height 6
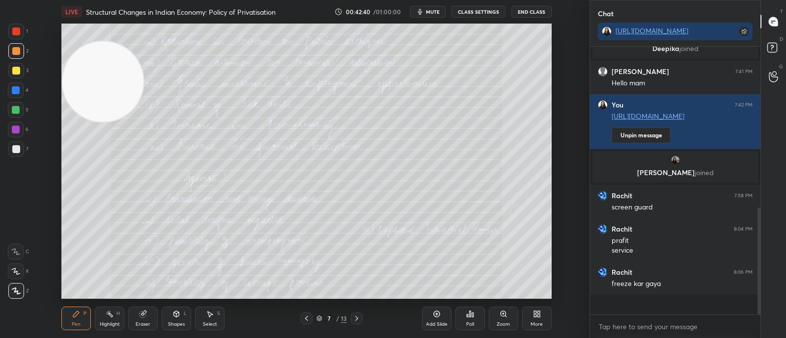
scroll to position [265, 167]
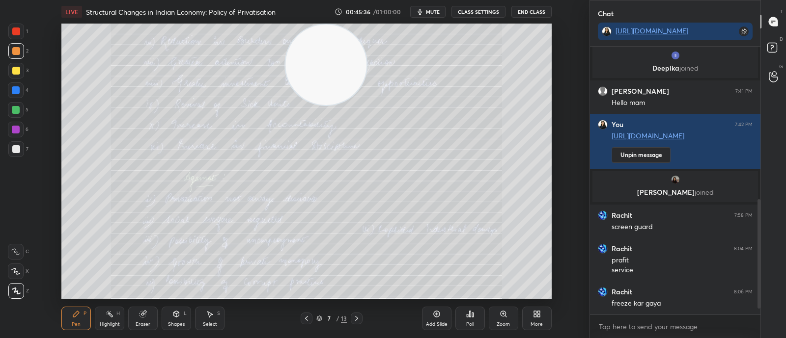
click at [150, 319] on div "Eraser" at bounding box center [142, 319] width 29 height 24
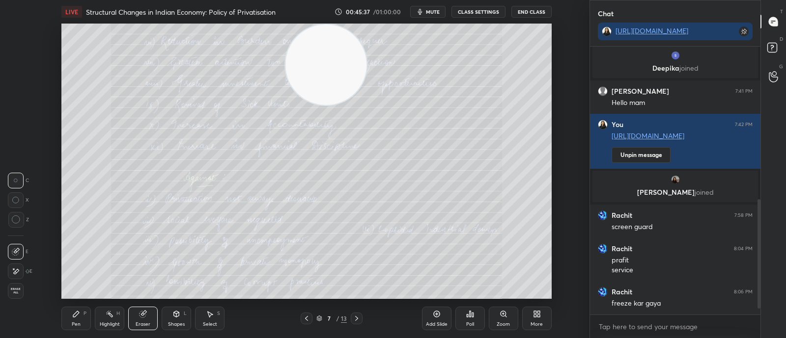
click at [17, 287] on div "Erase all" at bounding box center [16, 291] width 16 height 16
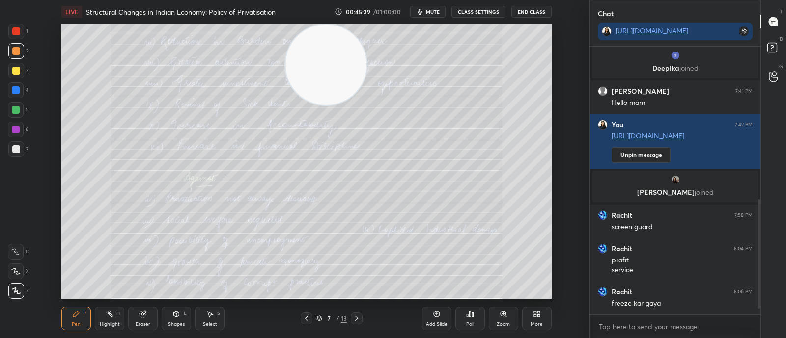
click at [502, 318] on icon at bounding box center [503, 314] width 8 height 8
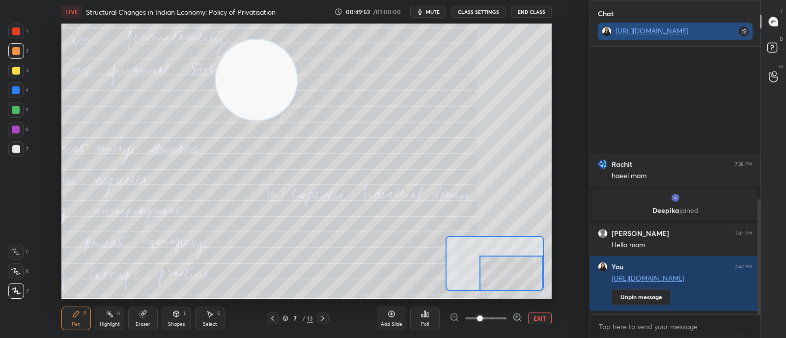
scroll to position [353, 0]
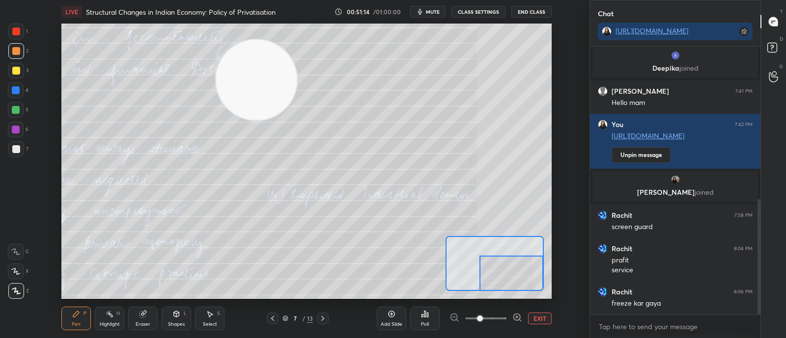
click at [323, 320] on icon at bounding box center [323, 319] width 8 height 8
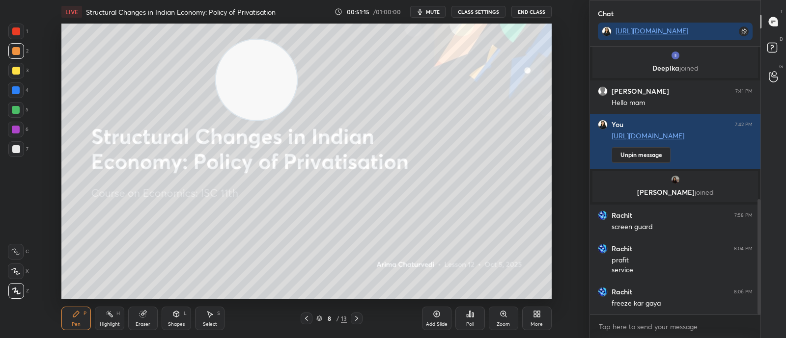
click at [308, 321] on icon at bounding box center [306, 319] width 8 height 8
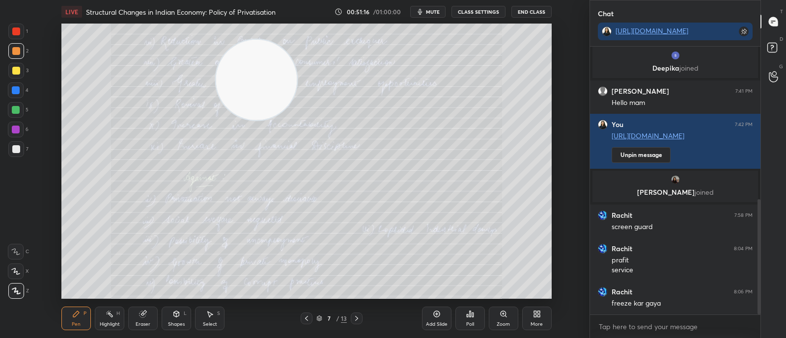
click at [434, 317] on icon at bounding box center [437, 314] width 8 height 8
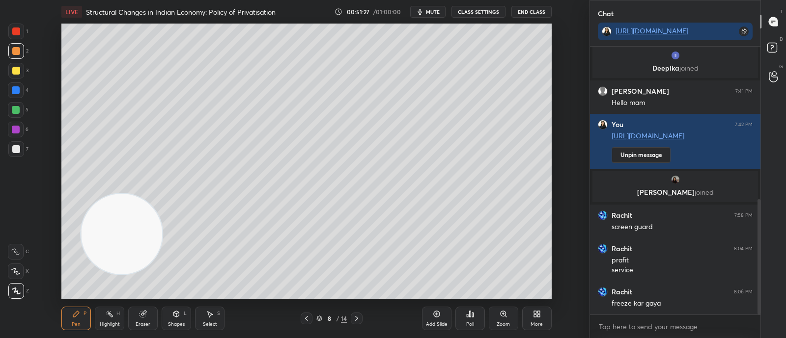
click at [355, 319] on icon at bounding box center [357, 319] width 8 height 8
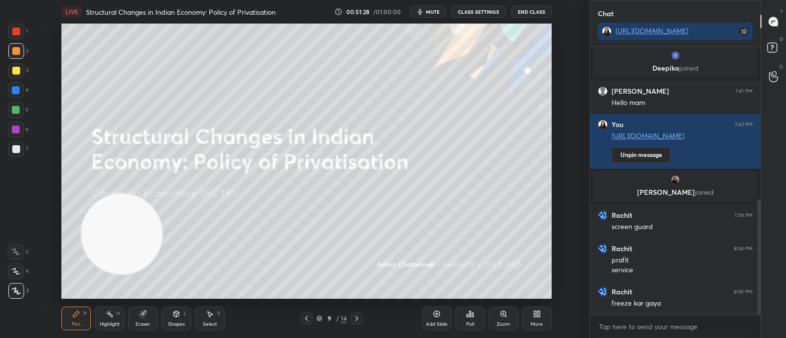
click at [304, 314] on div at bounding box center [306, 319] width 12 height 12
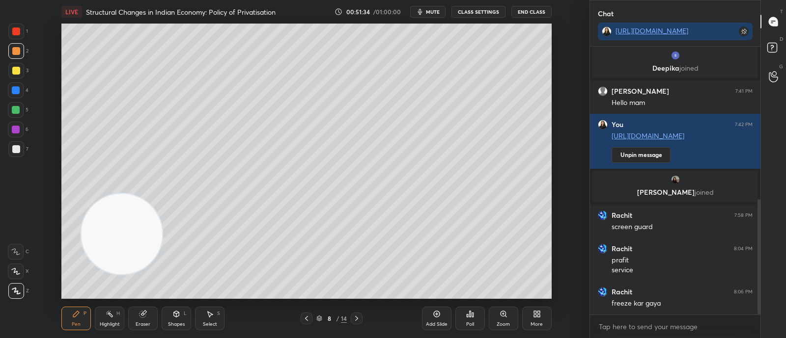
scroll to position [3, 3]
click at [433, 14] on span "mute" at bounding box center [433, 11] width 14 height 7
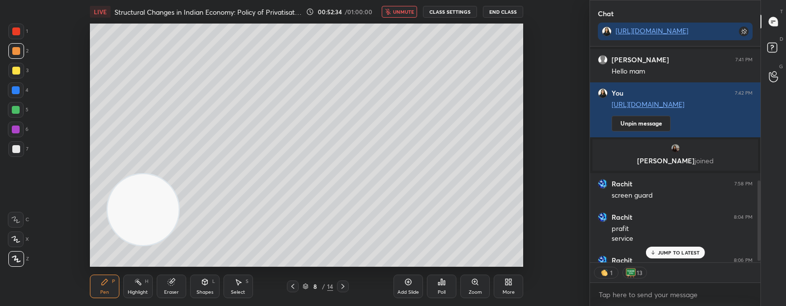
type textarea "x"
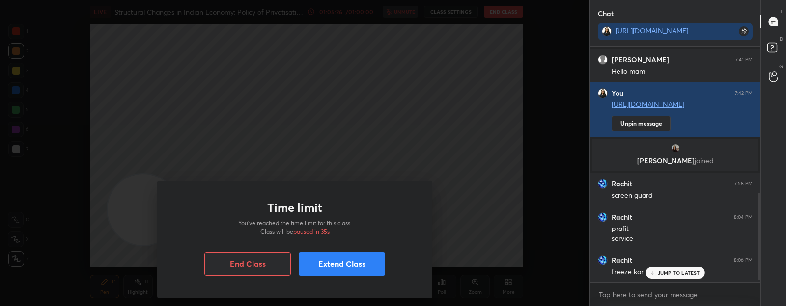
click at [343, 269] on button "Extend Class" at bounding box center [341, 264] width 86 height 24
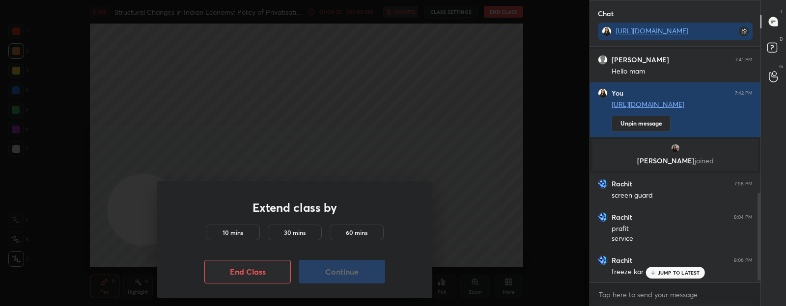
click at [236, 230] on h5 "10 mins" at bounding box center [232, 232] width 21 height 9
click at [339, 269] on button "Continue" at bounding box center [341, 272] width 86 height 24
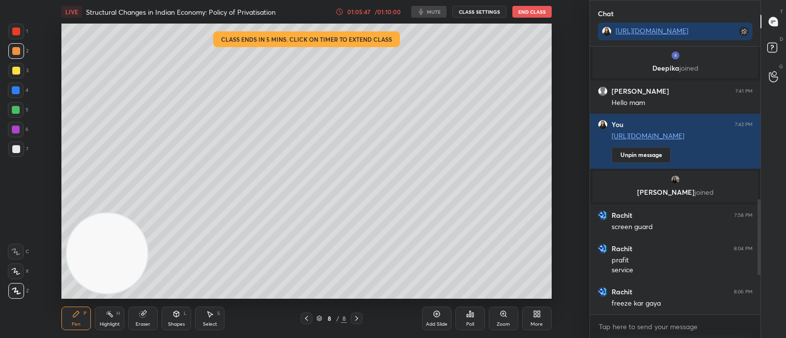
scroll to position [48820, 48545]
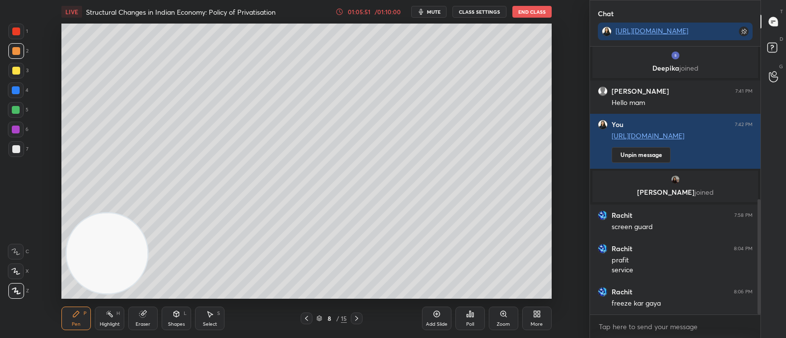
click at [541, 9] on button "End Class" at bounding box center [531, 12] width 39 height 12
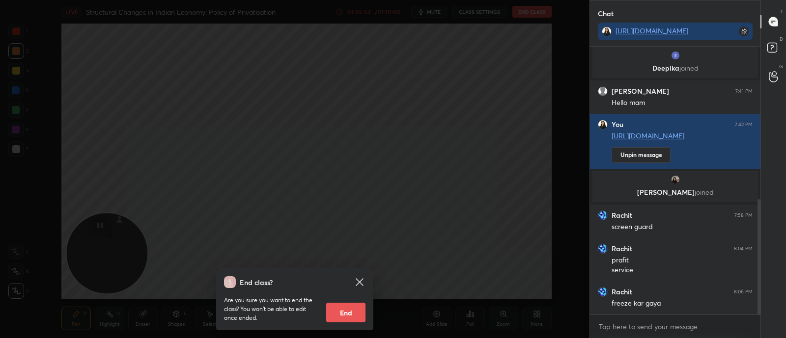
click at [351, 310] on button "End" at bounding box center [345, 313] width 39 height 20
type textarea "x"
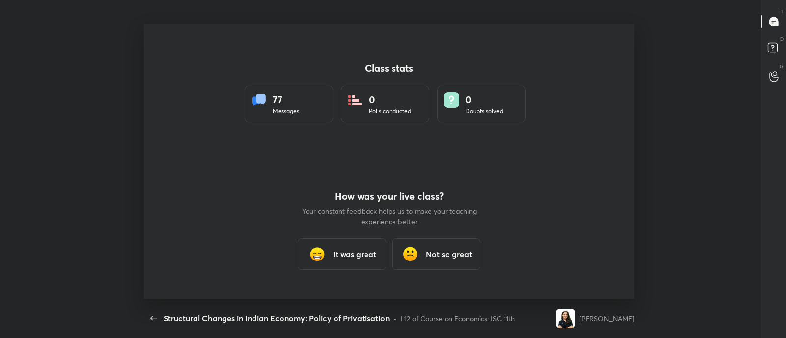
scroll to position [0, 0]
